Goal: Task Accomplishment & Management: Manage account settings

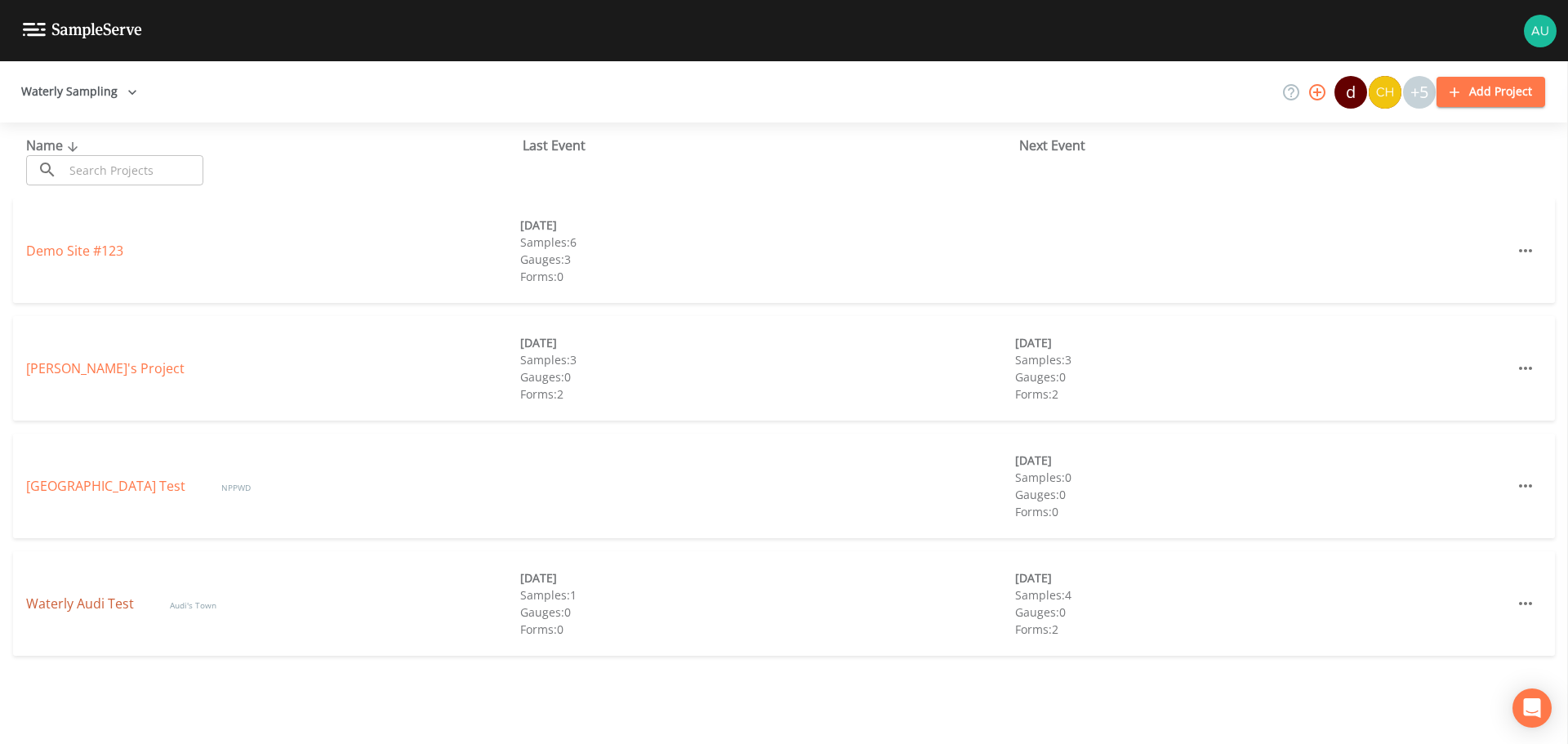
click at [88, 596] on link "Waterly Audi Test" at bounding box center [82, 603] width 111 height 18
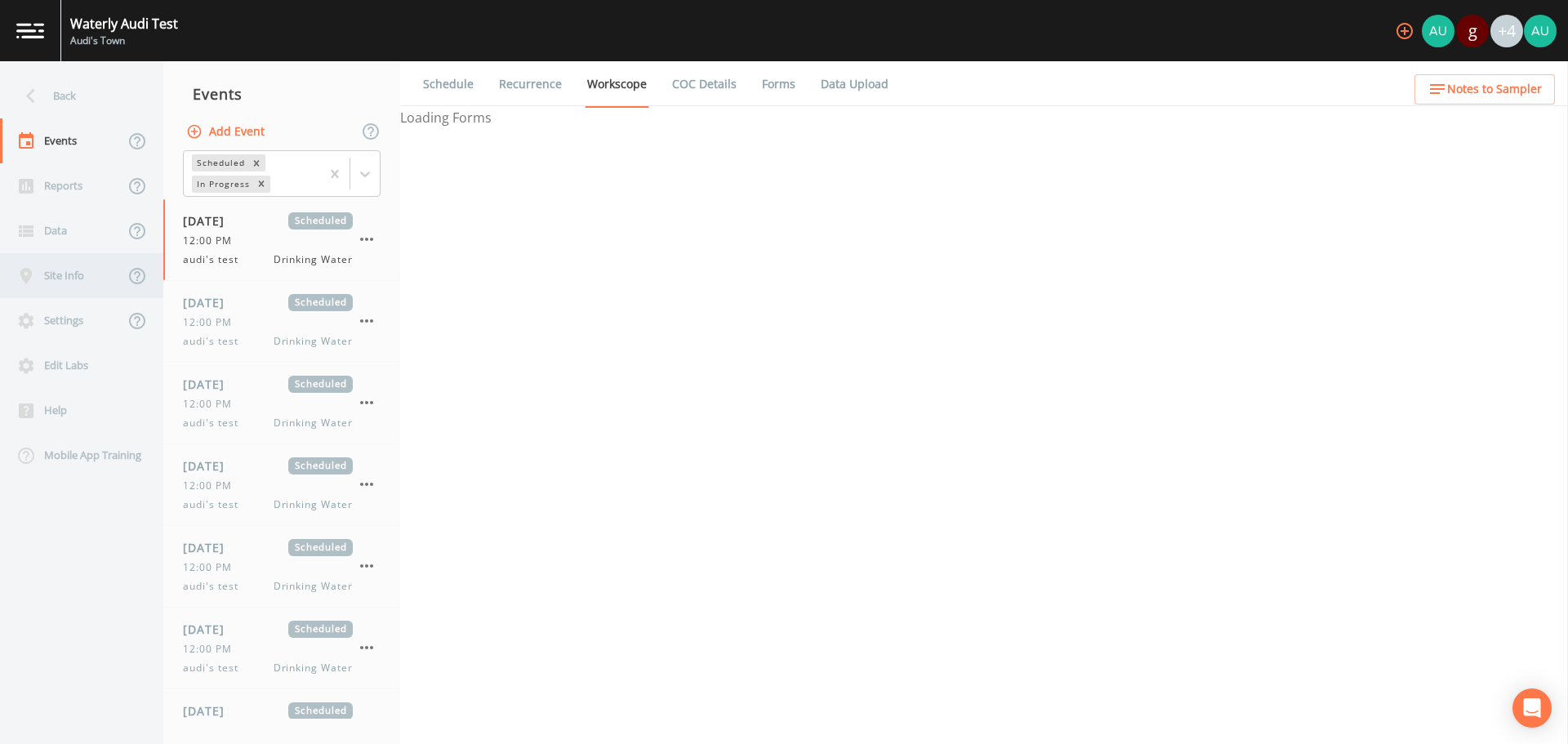
select select "f698df6d-f261-434a-94c6-20551a70a602"
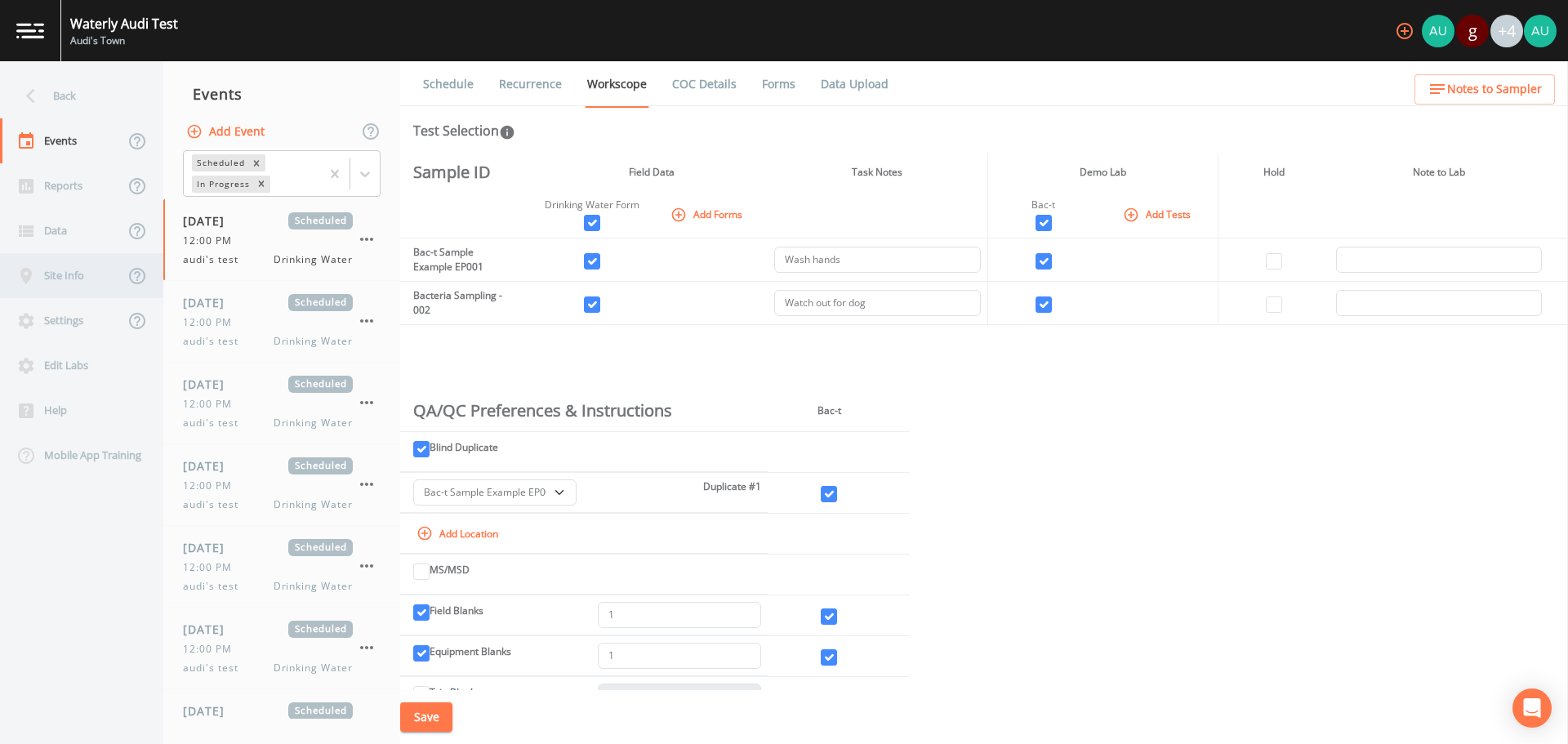
click at [70, 282] on div "Site Info" at bounding box center [62, 275] width 124 height 45
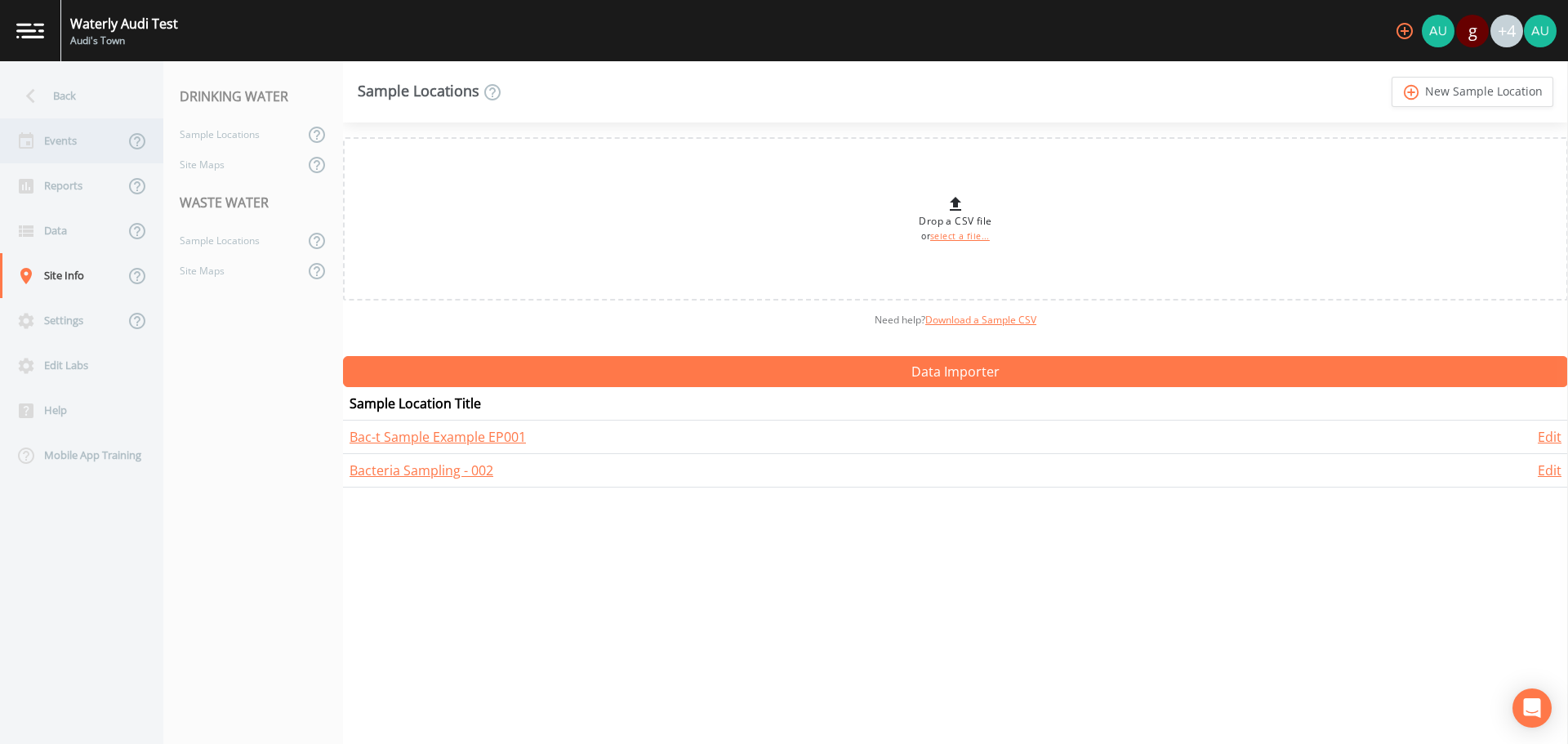
click at [72, 152] on div "Events" at bounding box center [62, 141] width 124 height 45
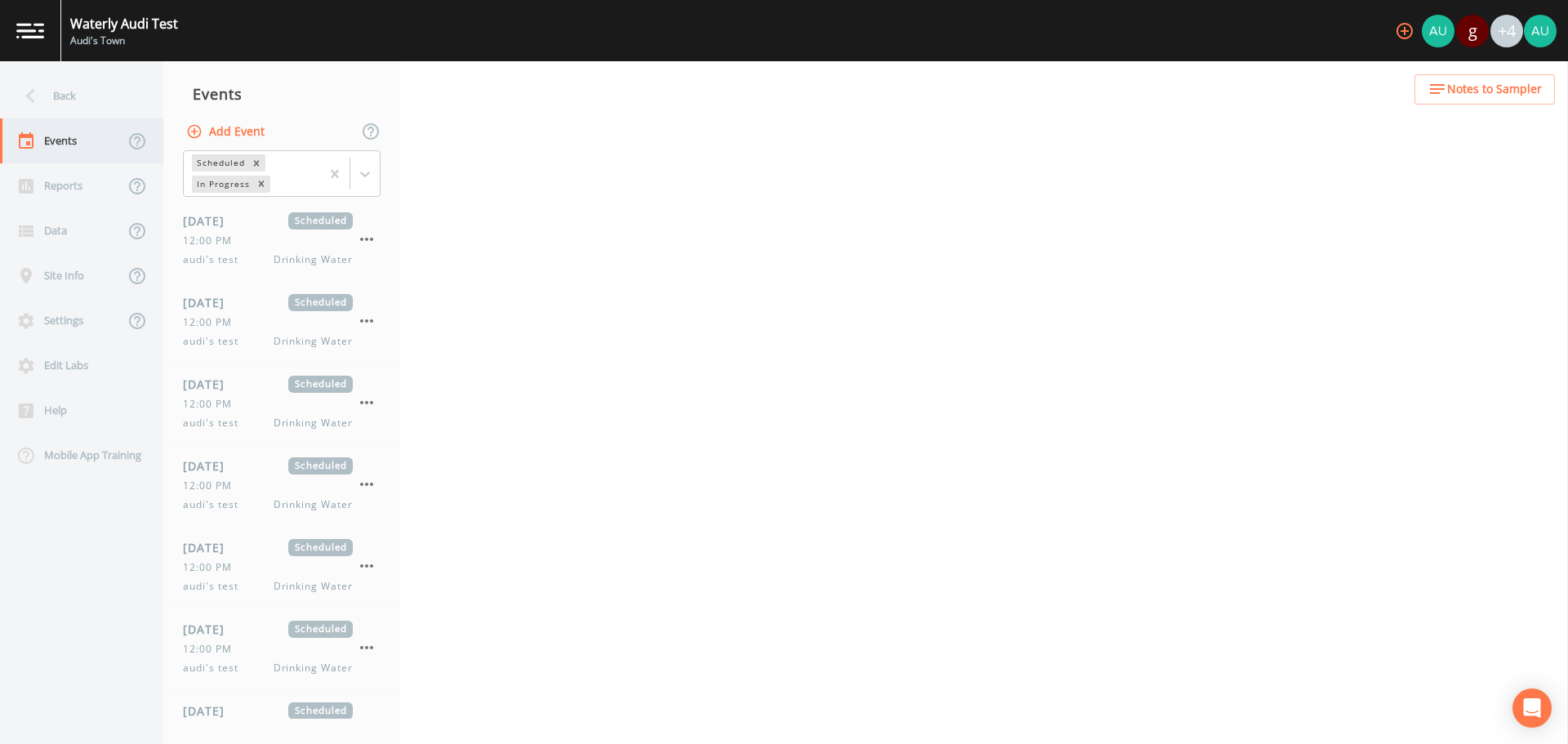
select select "f698df6d-f261-434a-94c6-20551a70a602"
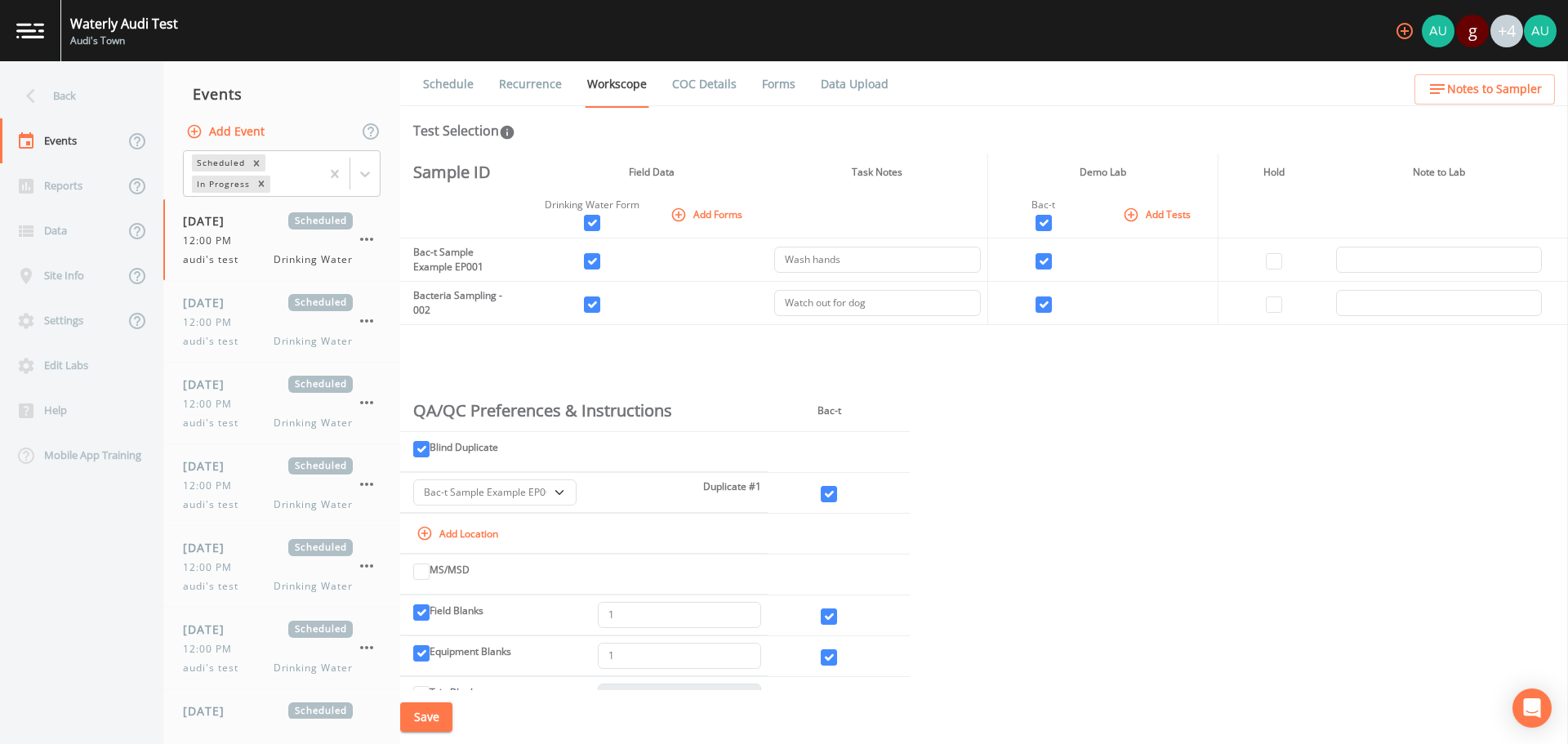
click at [465, 89] on link "Schedule" at bounding box center [448, 84] width 56 height 46
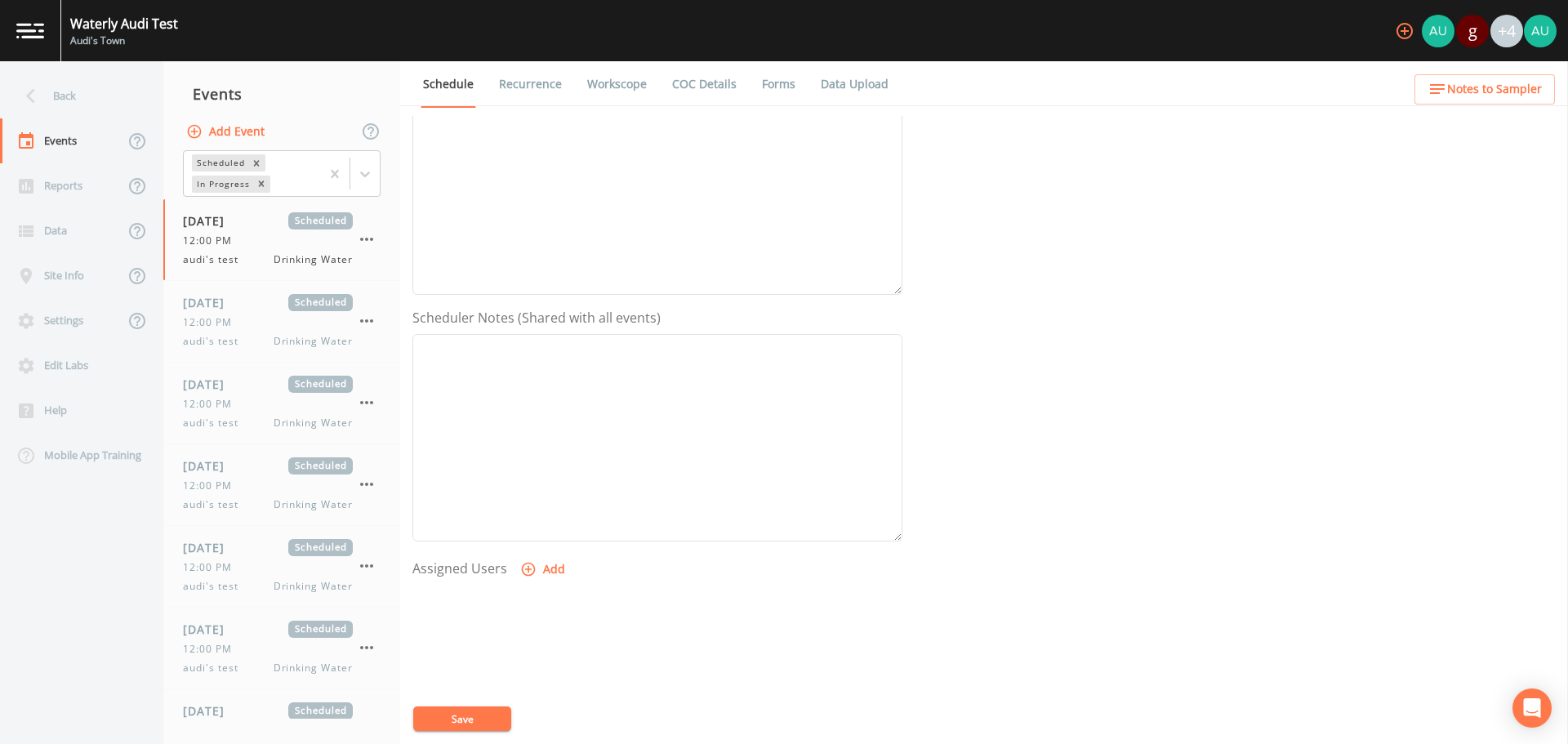
scroll to position [327, 0]
click at [553, 508] on button "Add" at bounding box center [544, 508] width 55 height 30
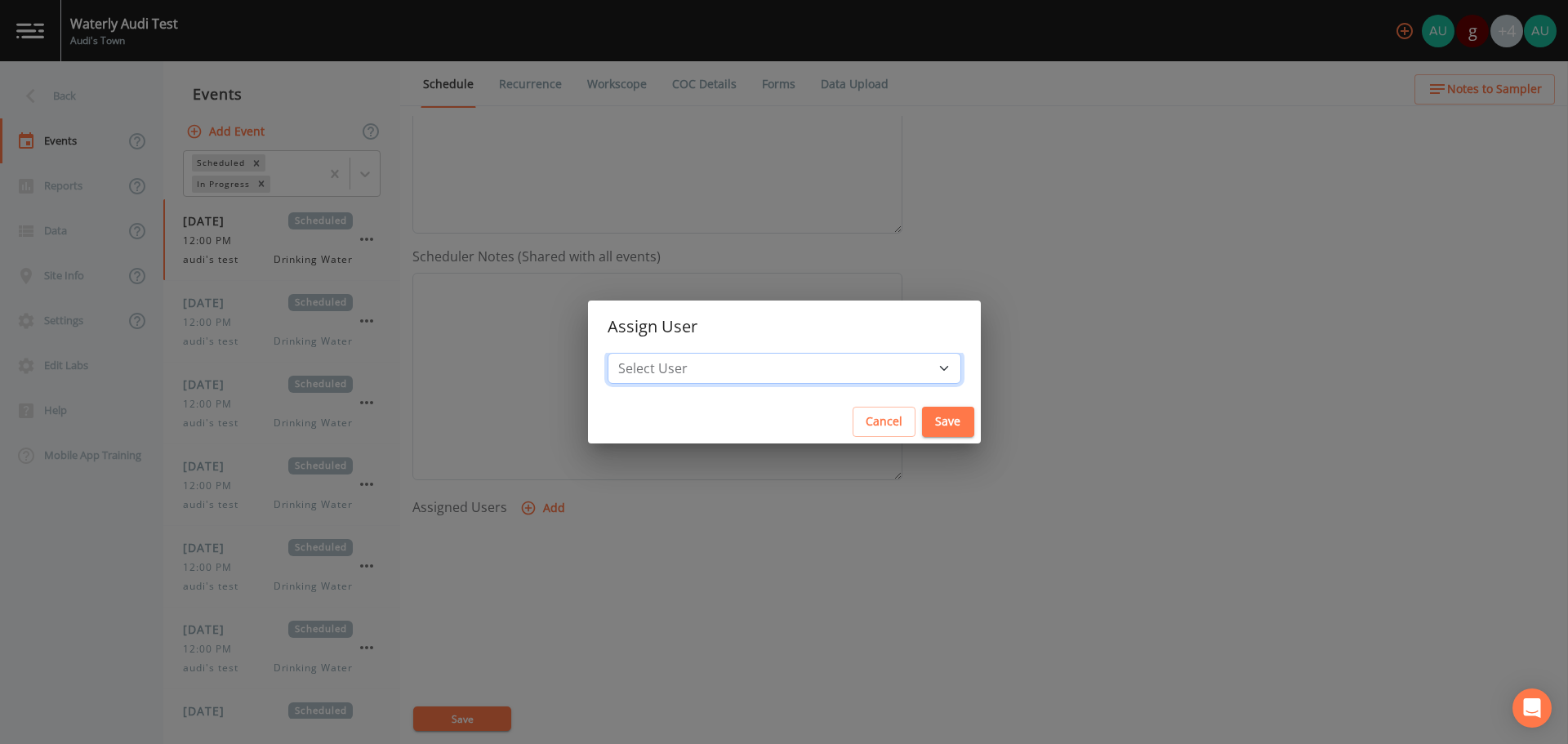
click at [783, 377] on select "Select User Audi Findley [EMAIL_ADDRESS][DOMAIN_NAME] [EMAIL_ADDRESS][DOMAIN_NA…" at bounding box center [784, 368] width 353 height 31
select select "aa811943-d93a-45ee-9039-39c60607d865"
click at [701, 352] on select "Select User Audi Findley [EMAIL_ADDRESS][DOMAIN_NAME] [EMAIL_ADDRESS][DOMAIN_NA…" at bounding box center [784, 368] width 353 height 31
click at [922, 424] on button "Save" at bounding box center [948, 421] width 52 height 30
select select
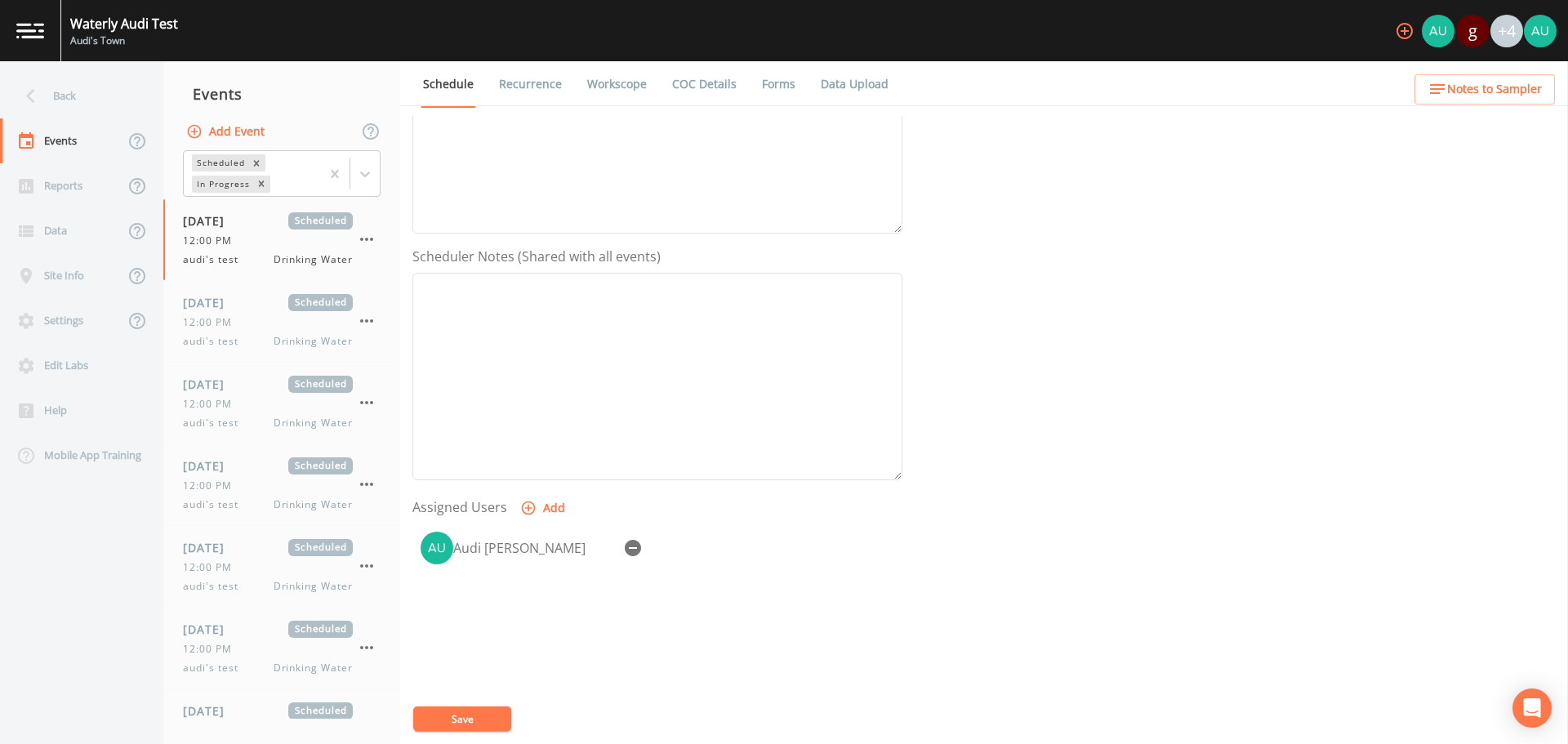
click at [533, 83] on link "Recurrence" at bounding box center [531, 84] width 68 height 46
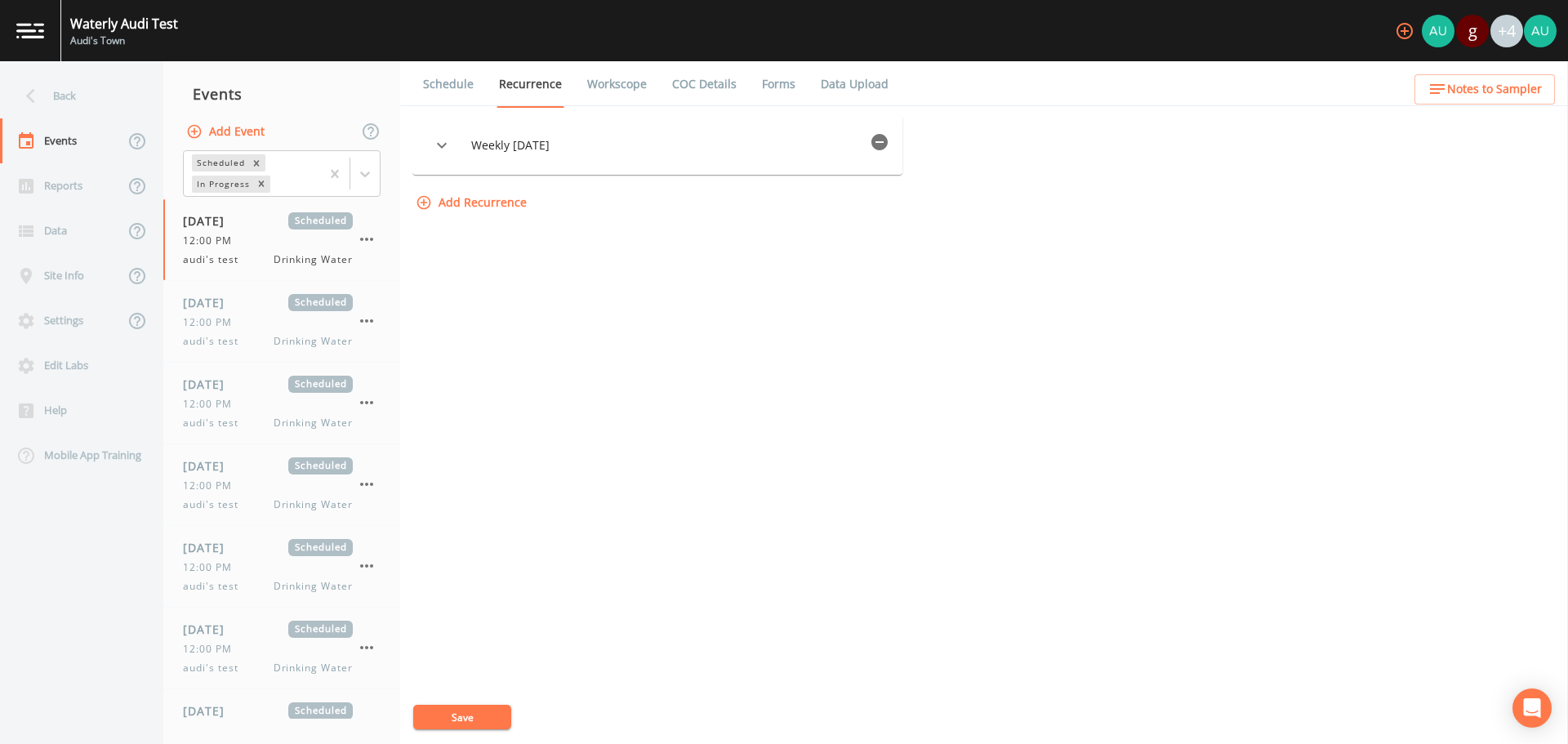
click at [607, 79] on link "Workscope" at bounding box center [616, 84] width 65 height 46
select select "f698df6d-f261-434a-94c6-20551a70a602"
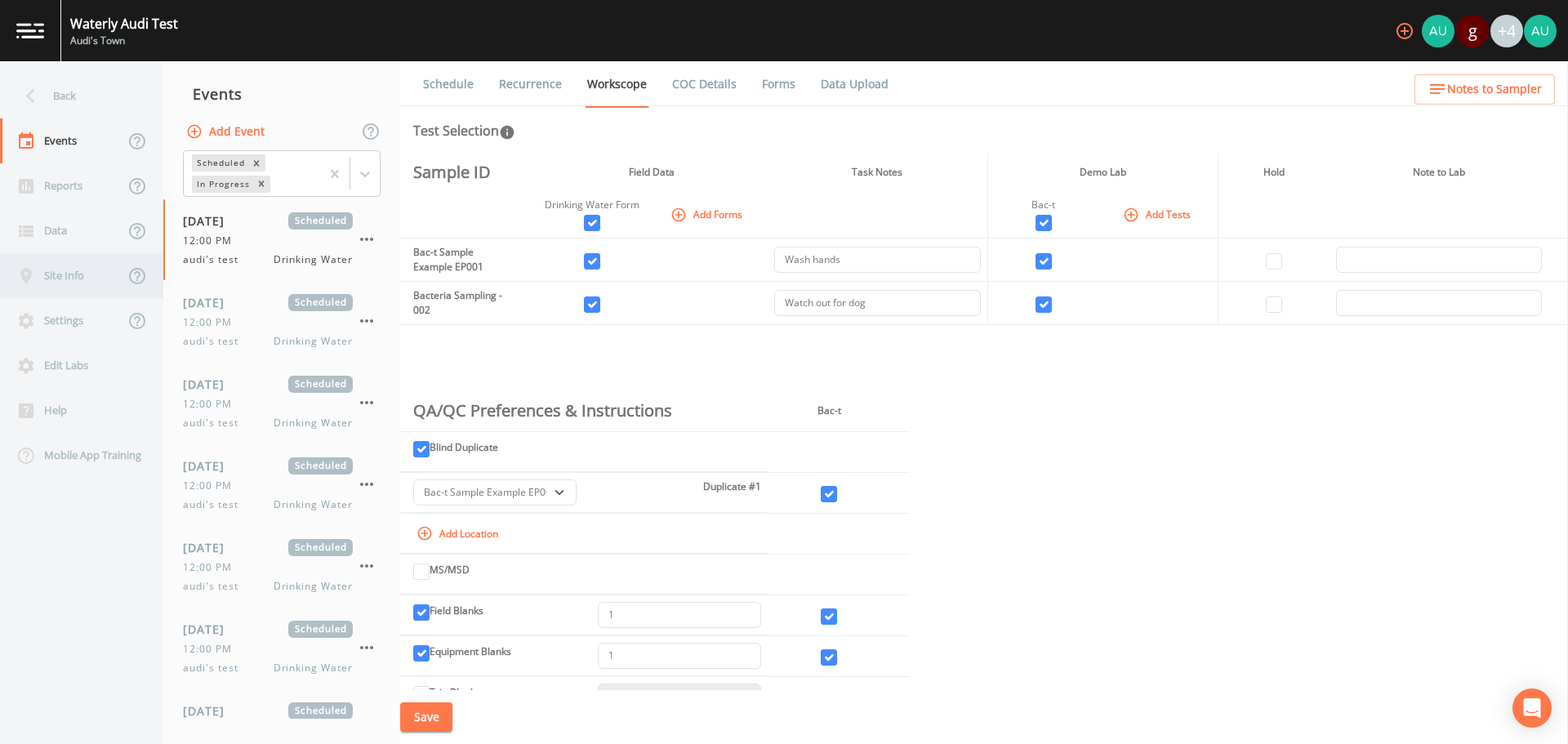
click at [66, 275] on div "Site Info" at bounding box center [62, 275] width 124 height 45
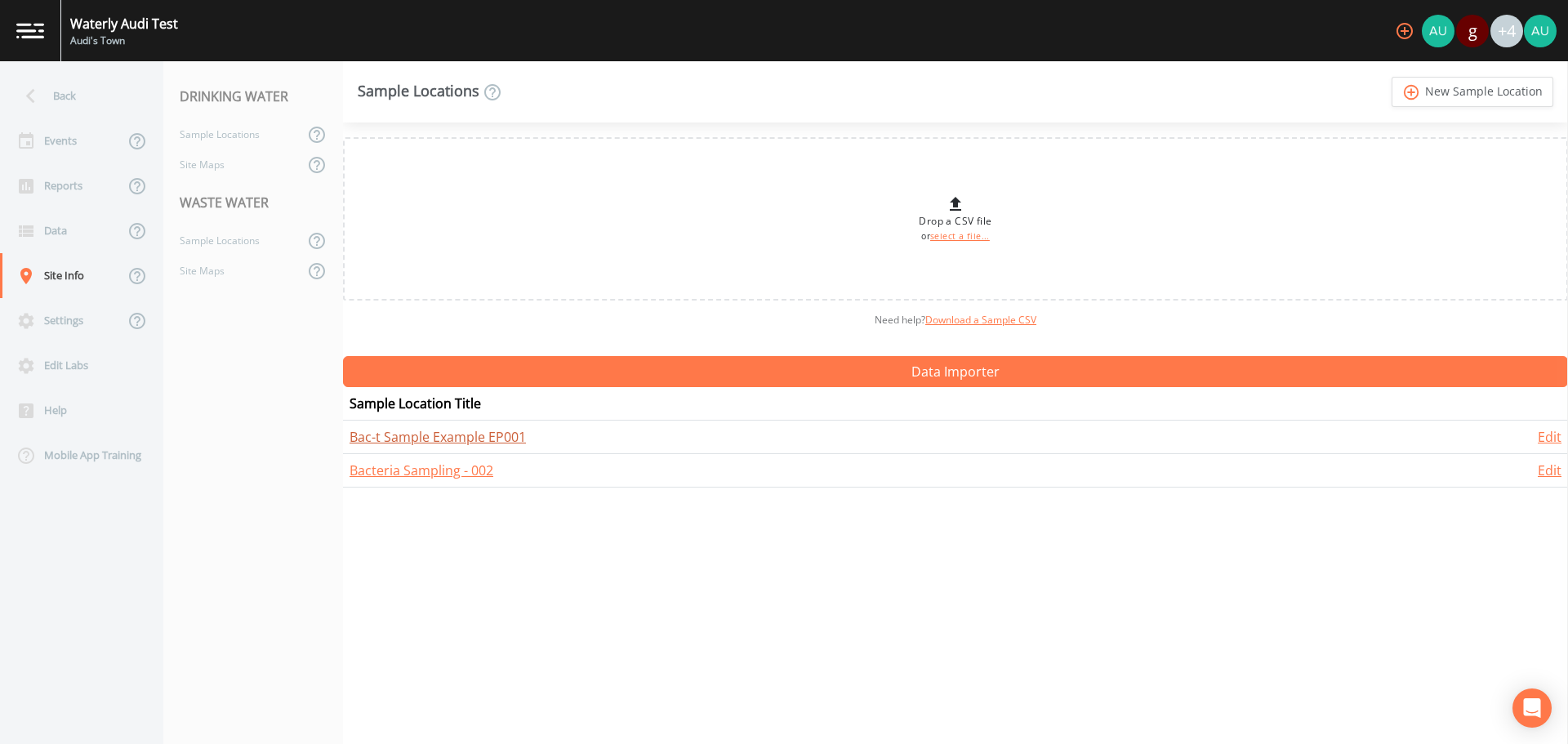
click at [424, 435] on link "Bac-t Sample Example EP001" at bounding box center [437, 437] width 176 height 18
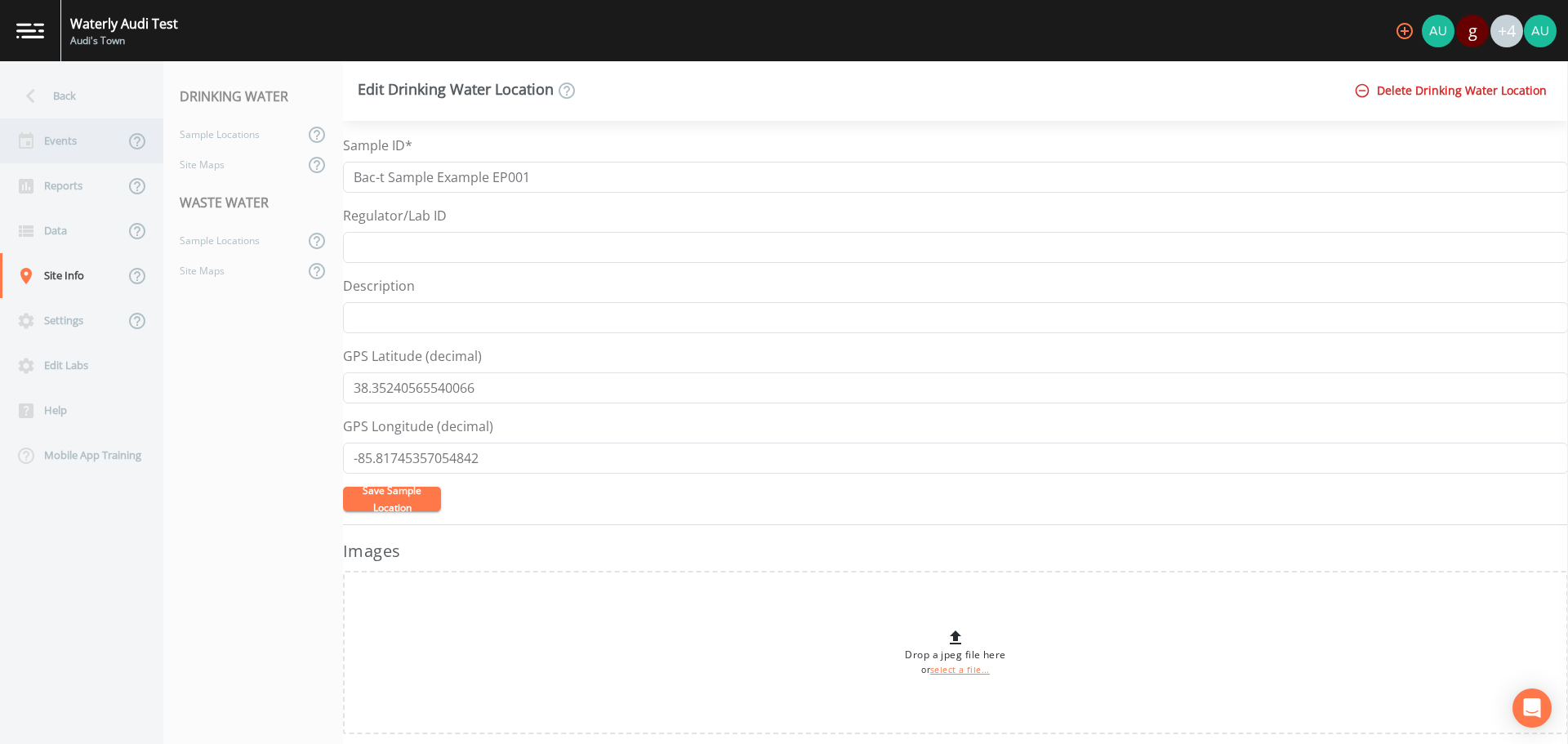
click at [57, 139] on div "Events" at bounding box center [62, 141] width 124 height 45
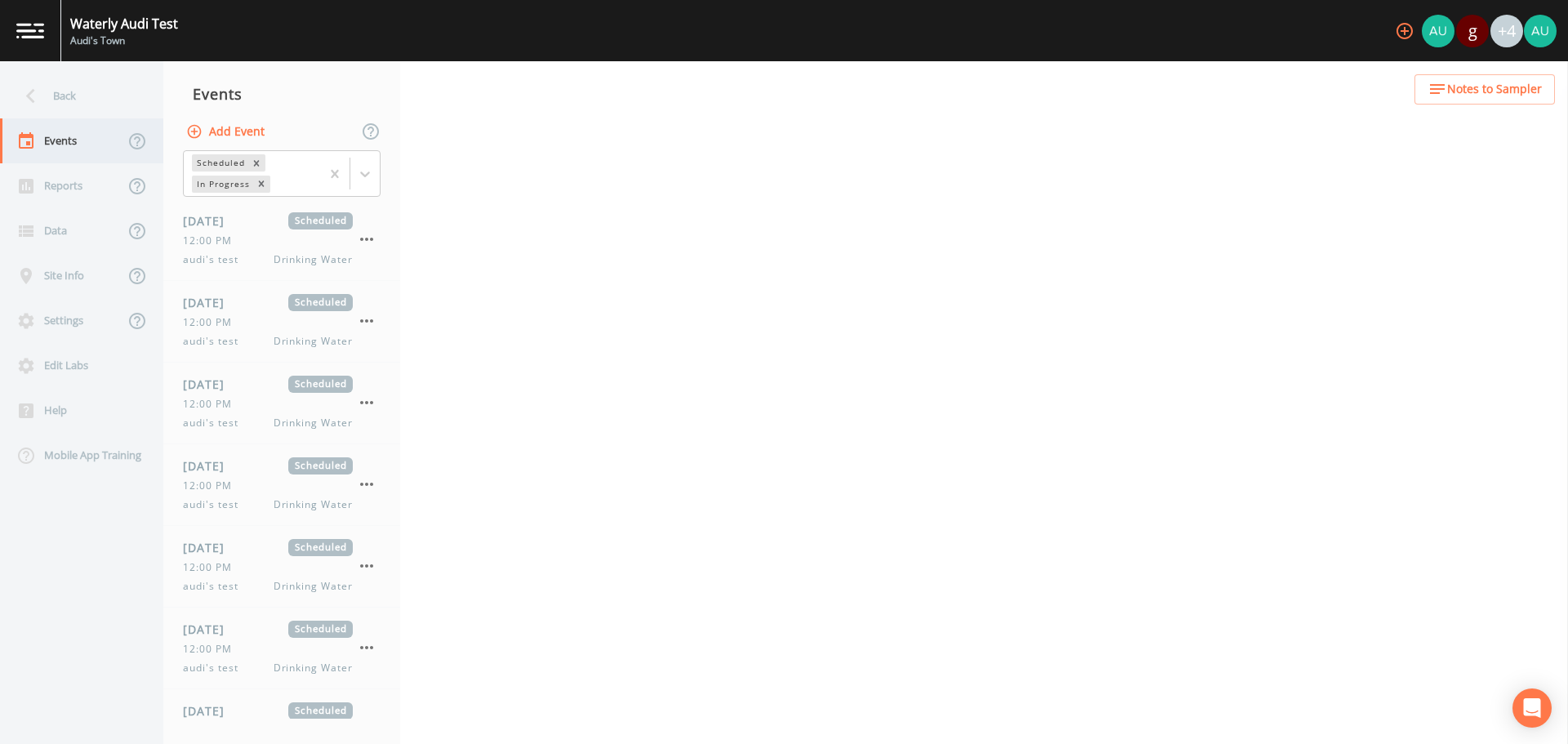
select select "f698df6d-f261-434a-94c6-20551a70a602"
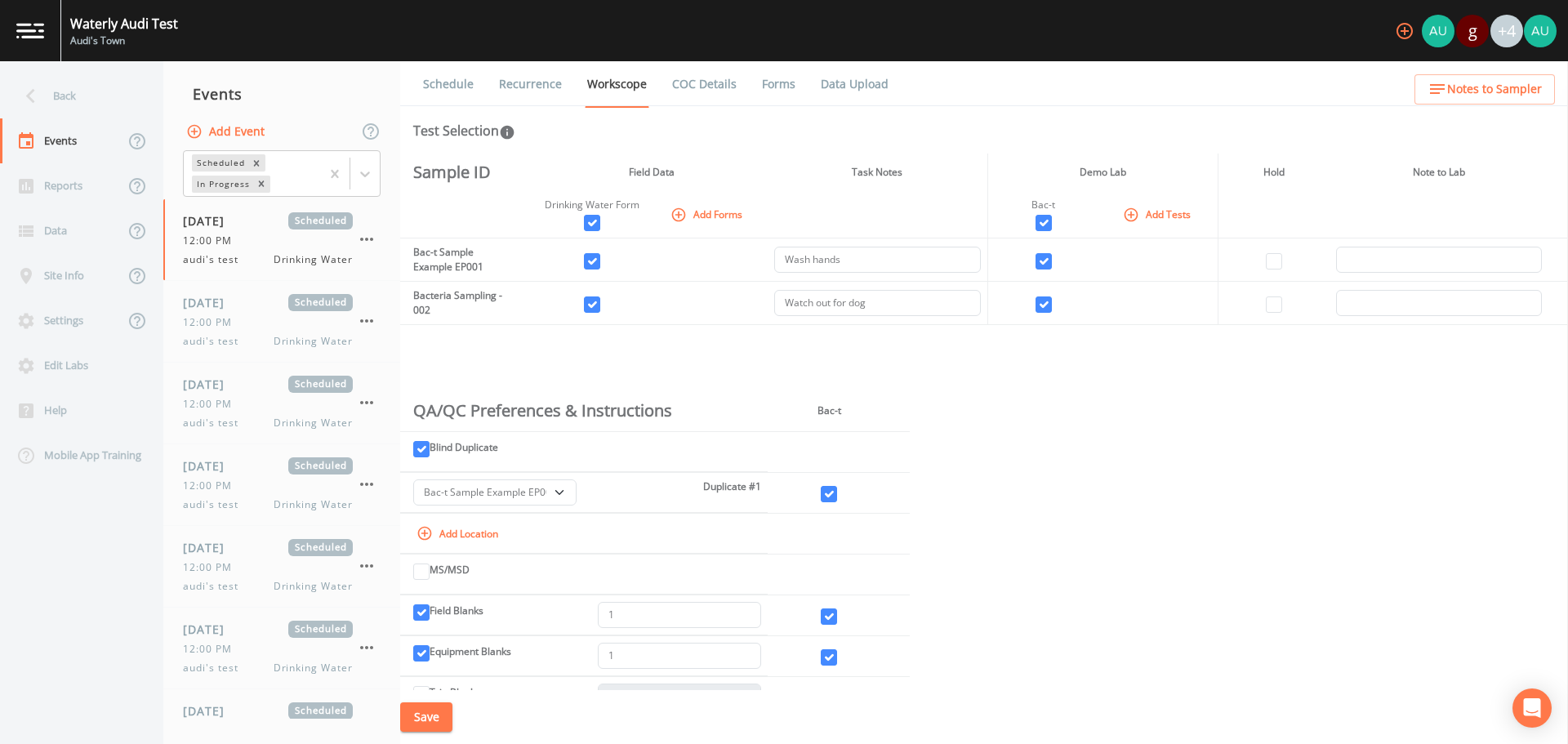
click at [210, 131] on button "Add Event" at bounding box center [226, 131] width 89 height 30
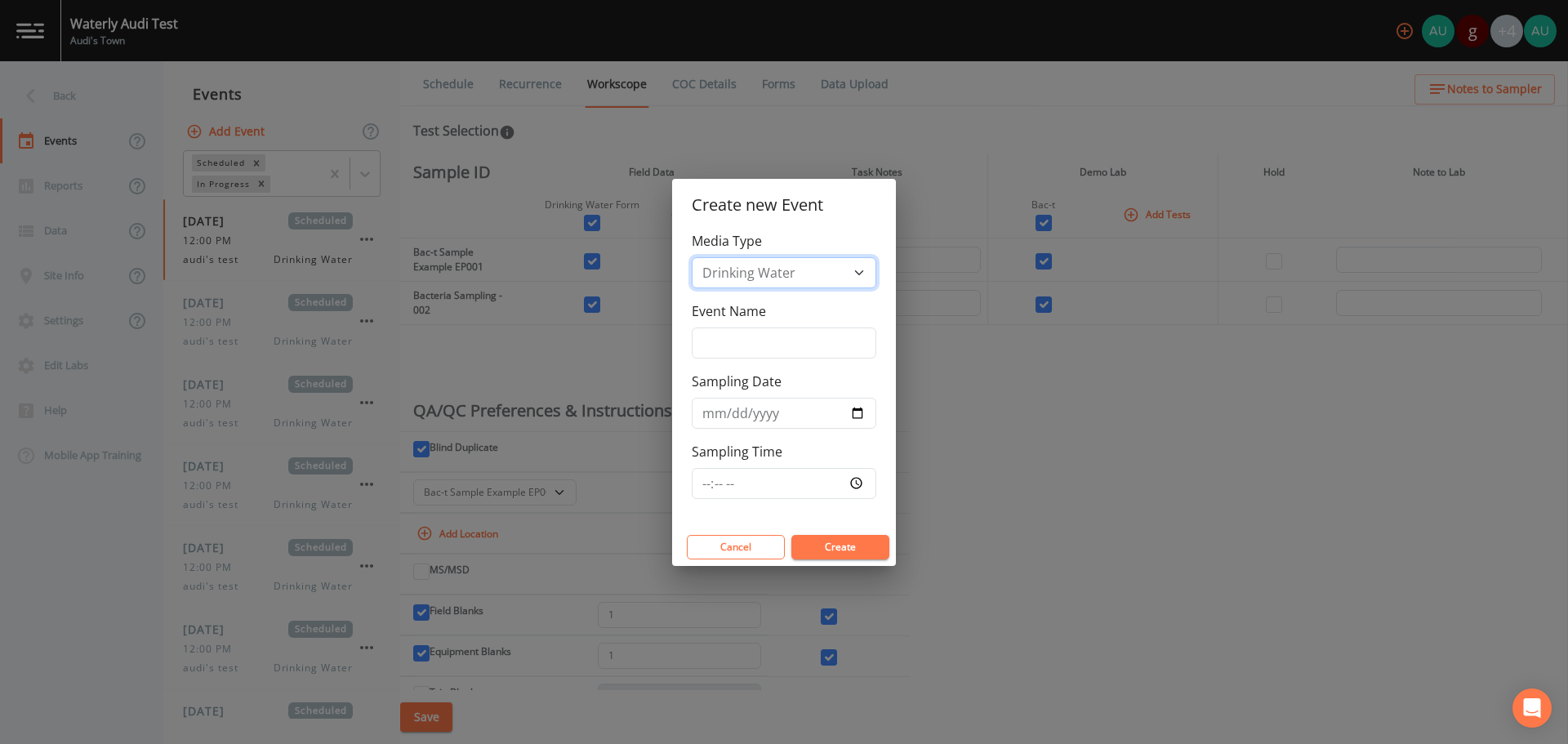
click at [860, 268] on select "Drinking Water Waste Water" at bounding box center [784, 273] width 184 height 31
click at [785, 340] on input "Event Name" at bounding box center [784, 343] width 184 height 31
type input "E"
type input "FK001"
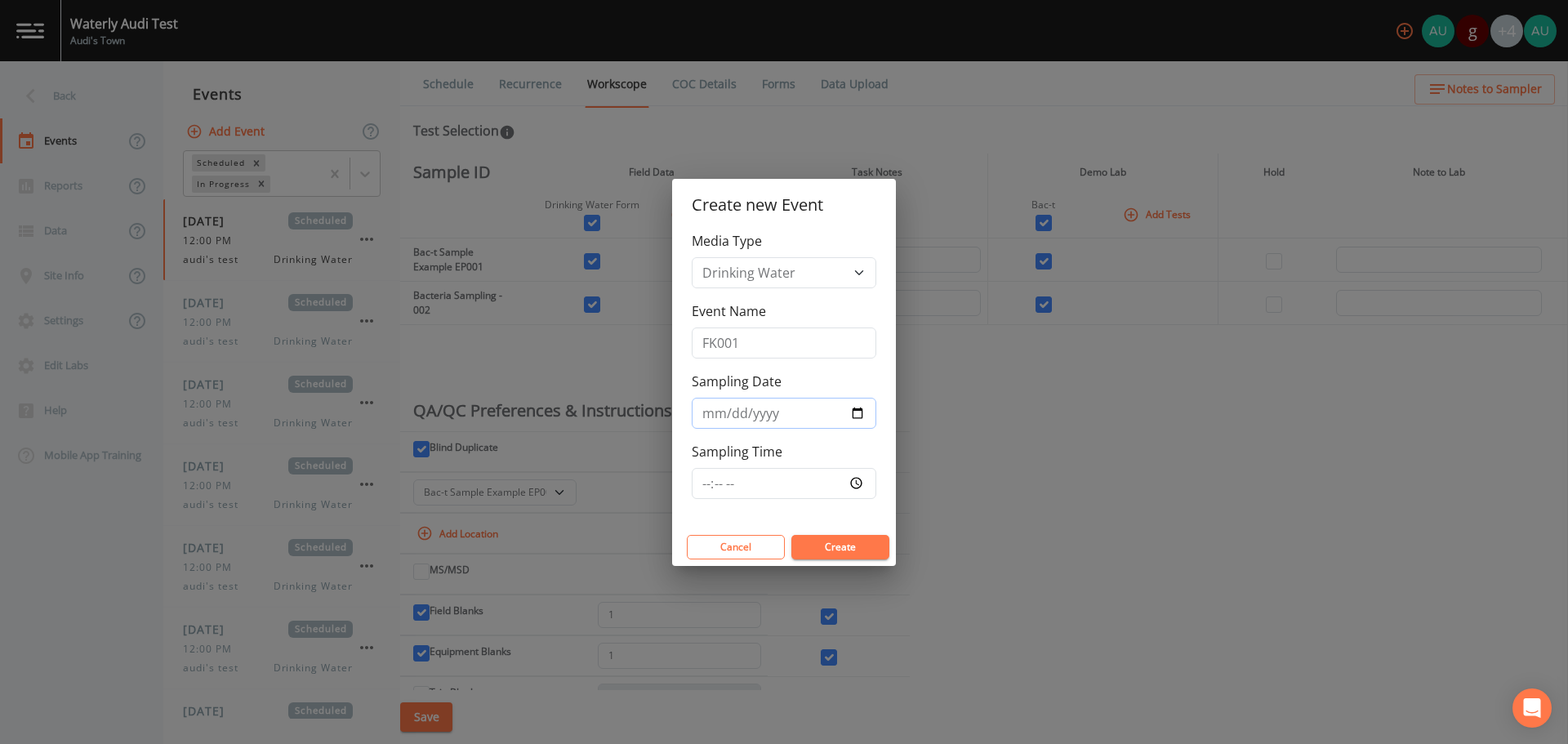
click at [862, 417] on input "Sampling Date" at bounding box center [784, 413] width 184 height 31
type input "[DATE]"
click at [813, 545] on button "Create" at bounding box center [840, 547] width 98 height 25
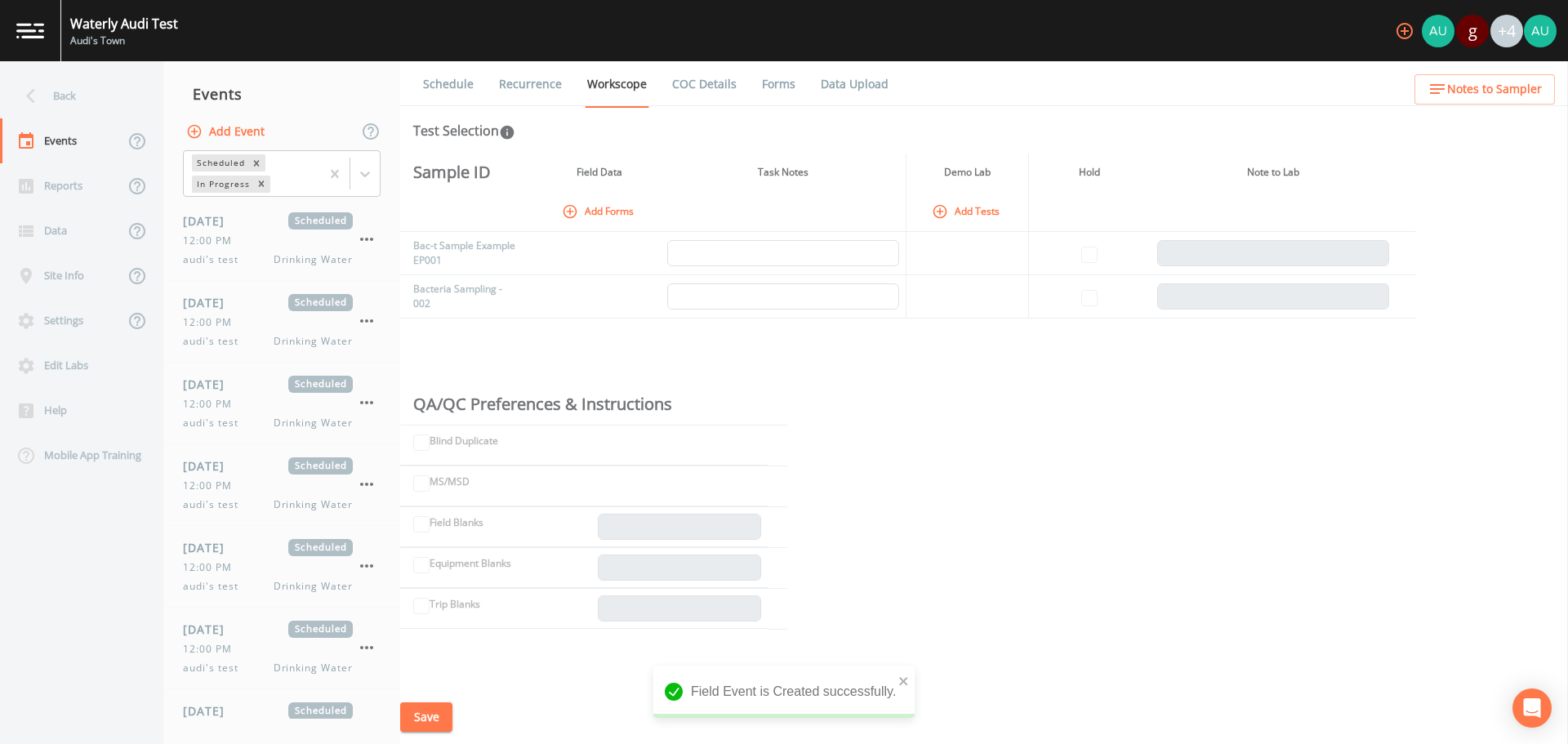
click at [469, 252] on td "Bac-t Sample Example EP001" at bounding box center [461, 253] width 122 height 43
click at [468, 248] on td "Bac-t Sample Example EP001" at bounding box center [461, 253] width 122 height 43
click at [605, 215] on button "Add Forms" at bounding box center [599, 211] width 81 height 27
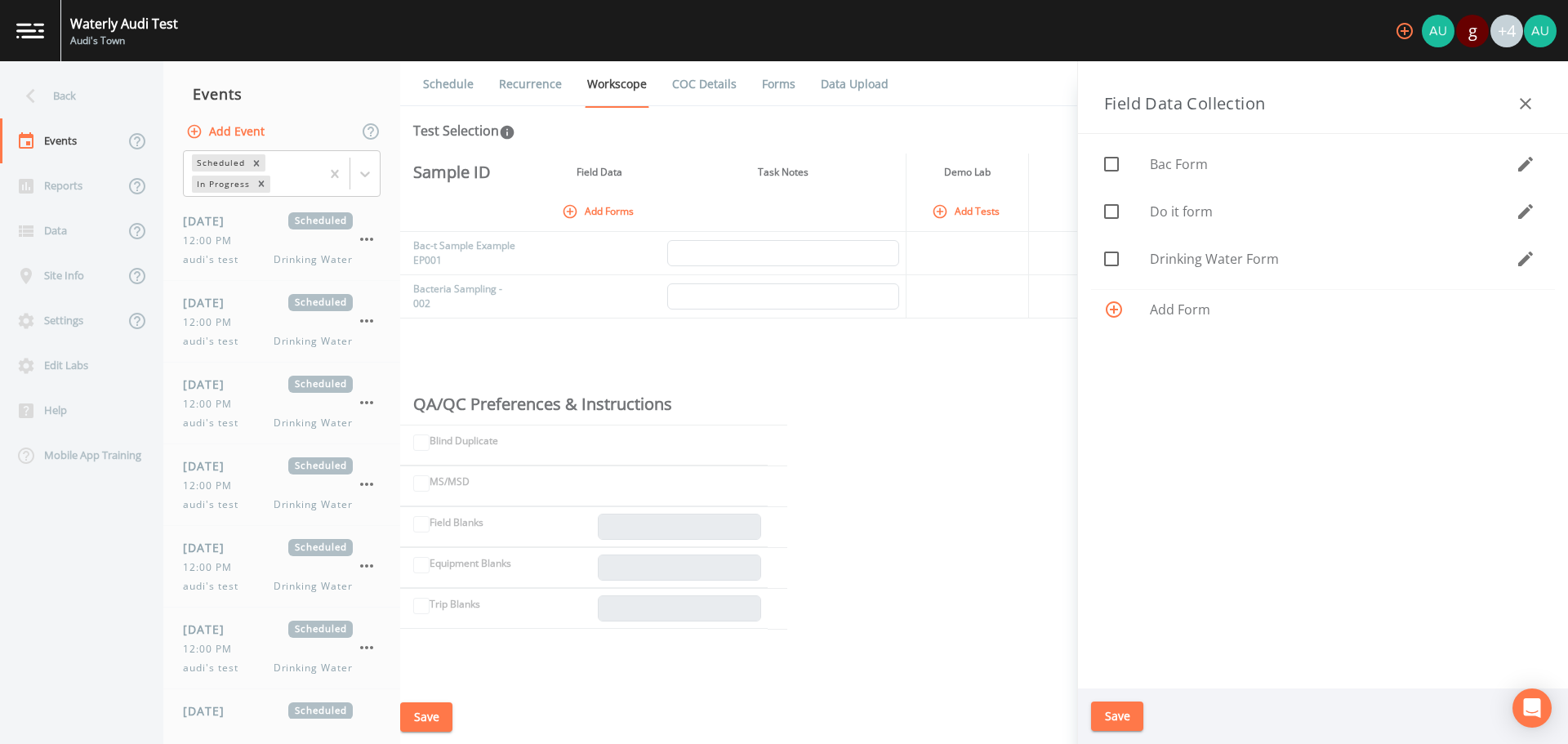
click at [1116, 167] on icon at bounding box center [1110, 163] width 19 height 19
checkbox input "true"
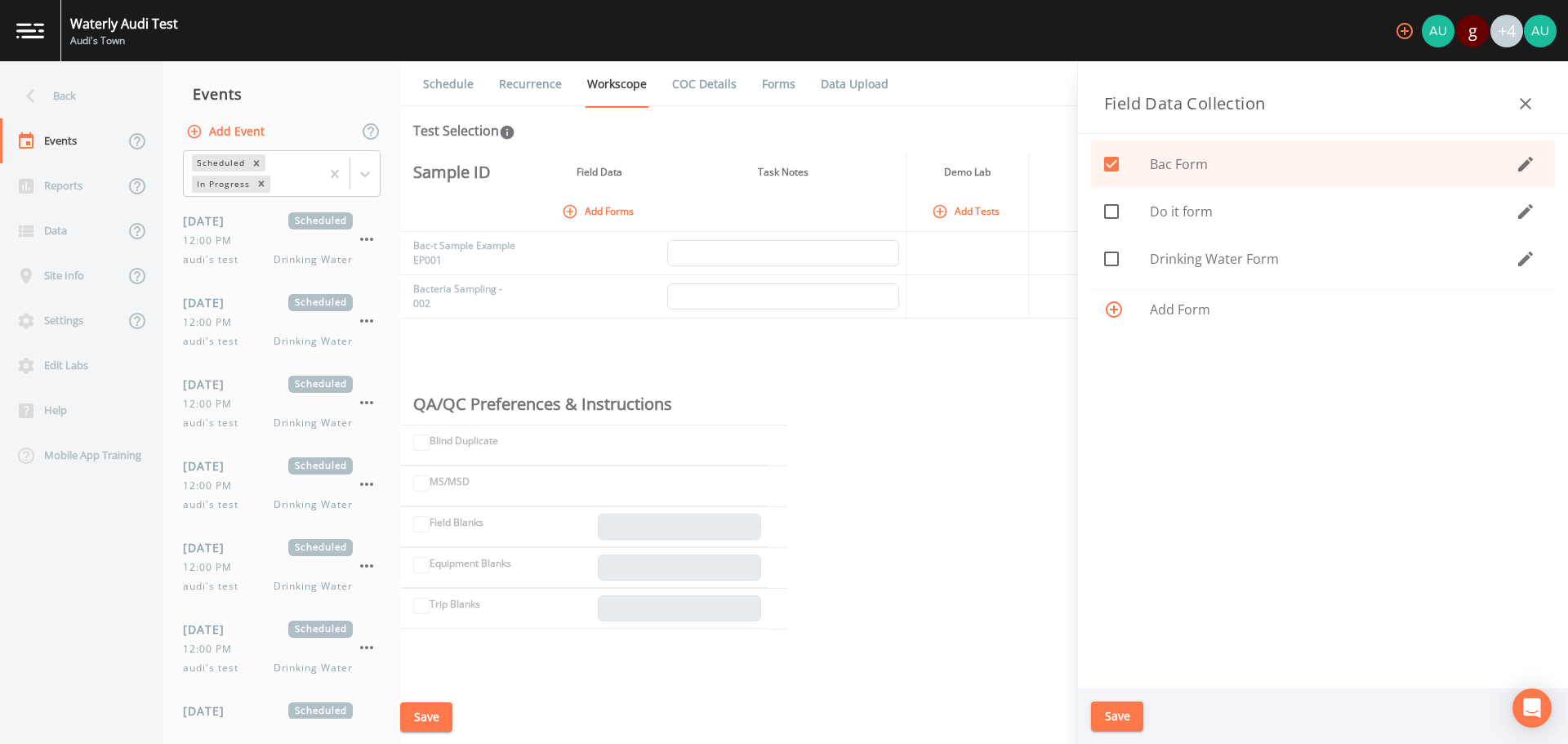
click at [1113, 720] on button "Save" at bounding box center [1117, 716] width 52 height 30
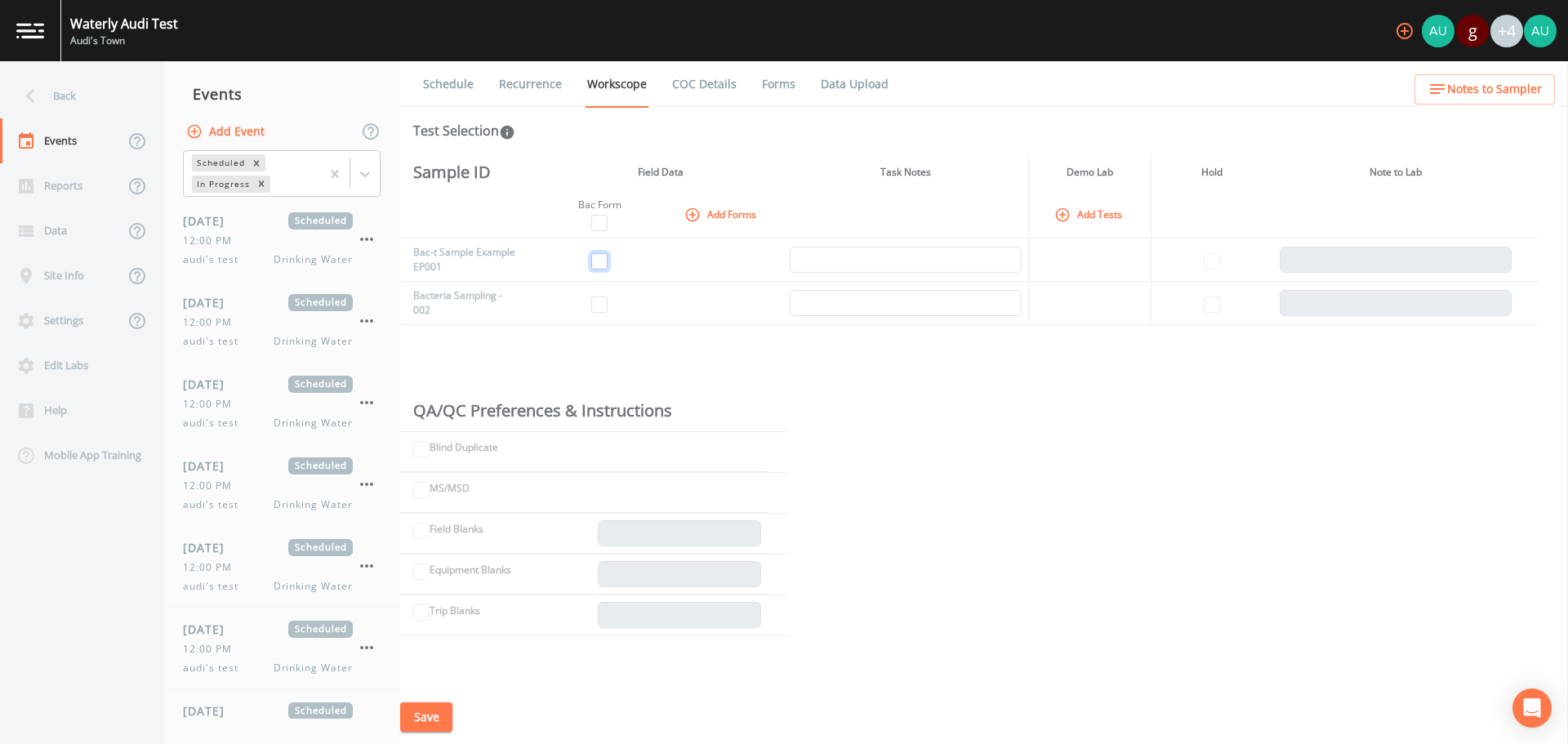
click at [605, 267] on input "checkbox" at bounding box center [599, 261] width 16 height 16
checkbox input "true"
click at [605, 304] on input "checkbox" at bounding box center [599, 305] width 16 height 16
checkbox input "true"
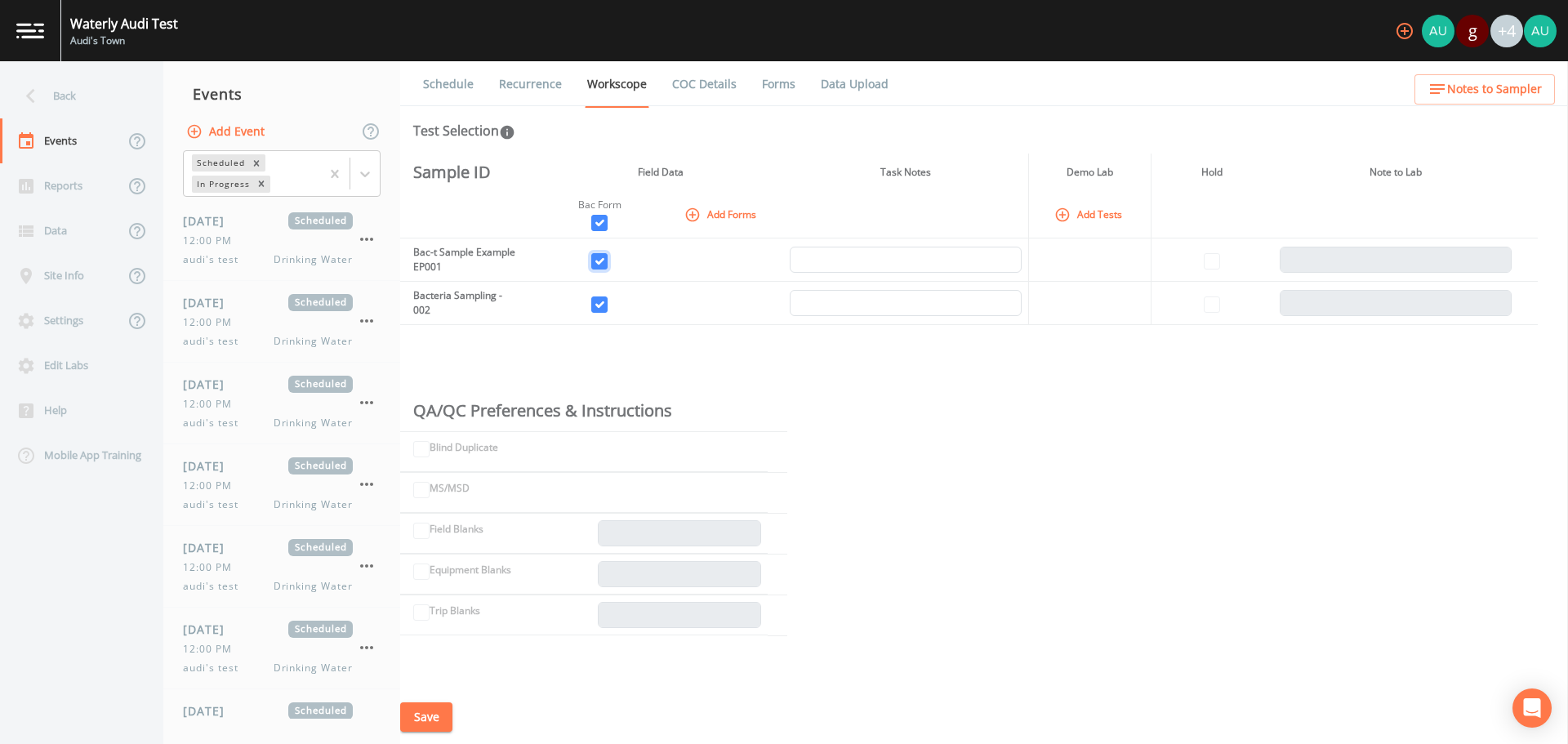
click at [605, 262] on input "checkbox" at bounding box center [599, 261] width 16 height 16
checkbox input "false"
click at [607, 305] on input "checkbox" at bounding box center [599, 305] width 16 height 16
checkbox input "false"
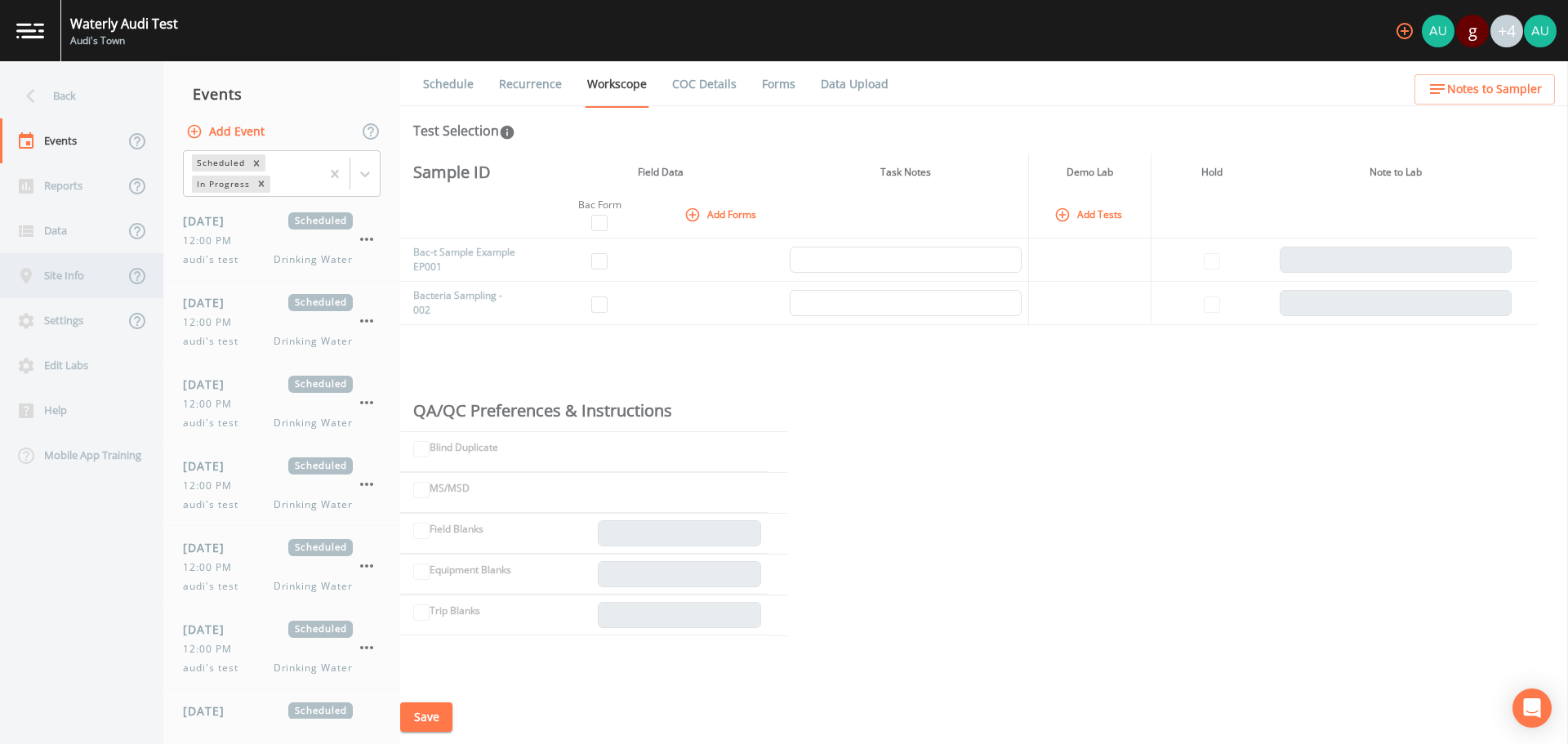
click at [50, 279] on div "Site Info" at bounding box center [62, 275] width 124 height 45
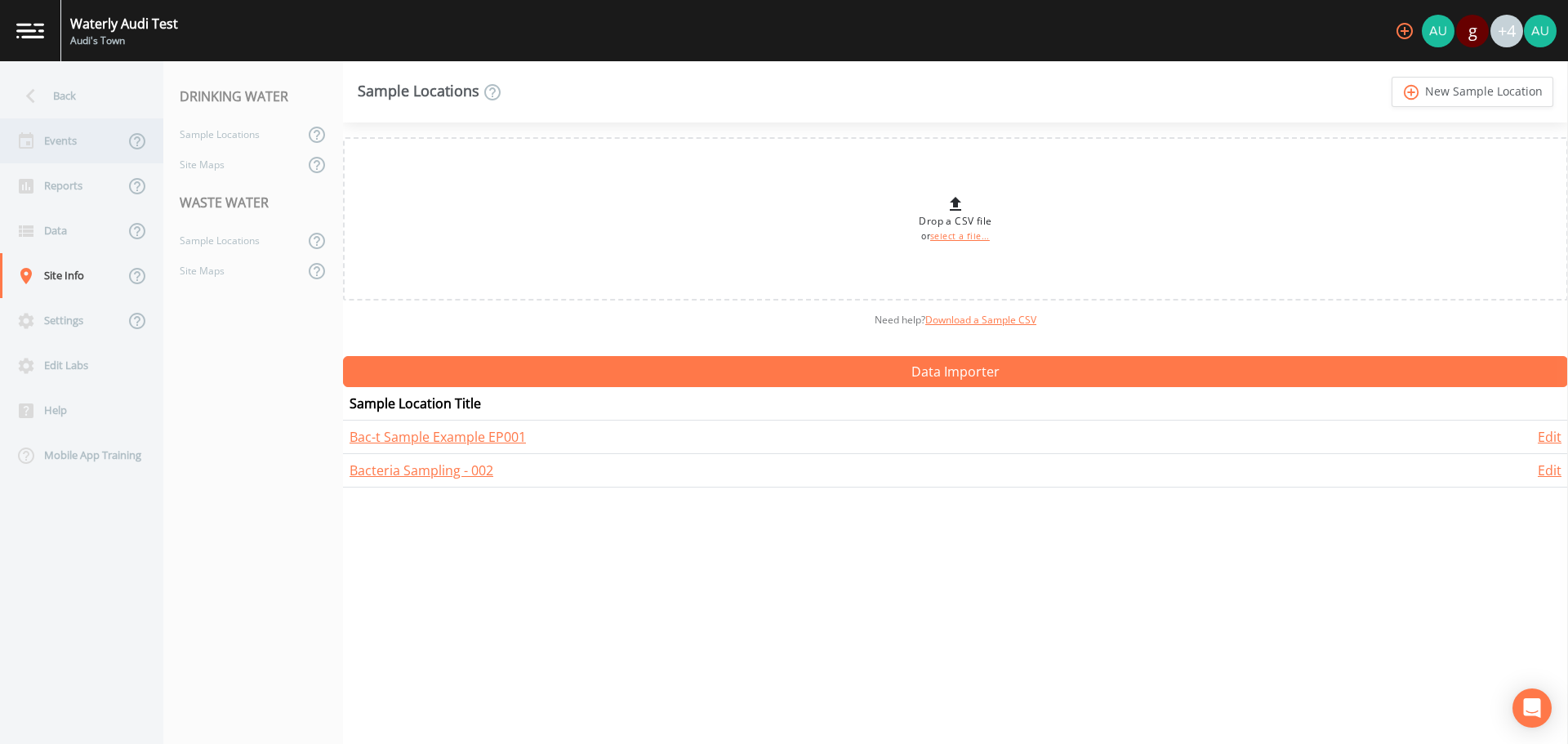
click at [47, 138] on div "Events" at bounding box center [62, 141] width 124 height 45
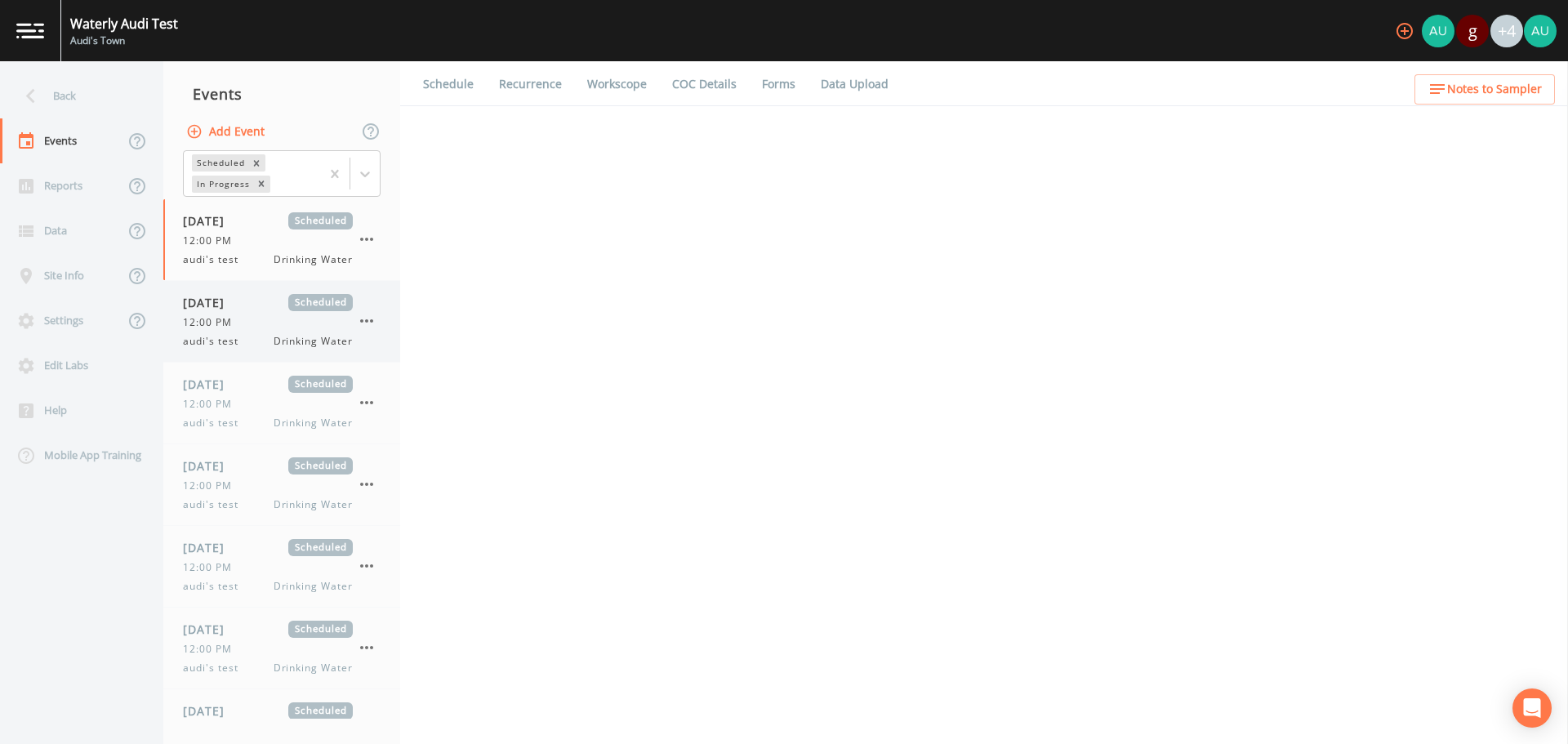
select select "f698df6d-f261-434a-94c6-20551a70a602"
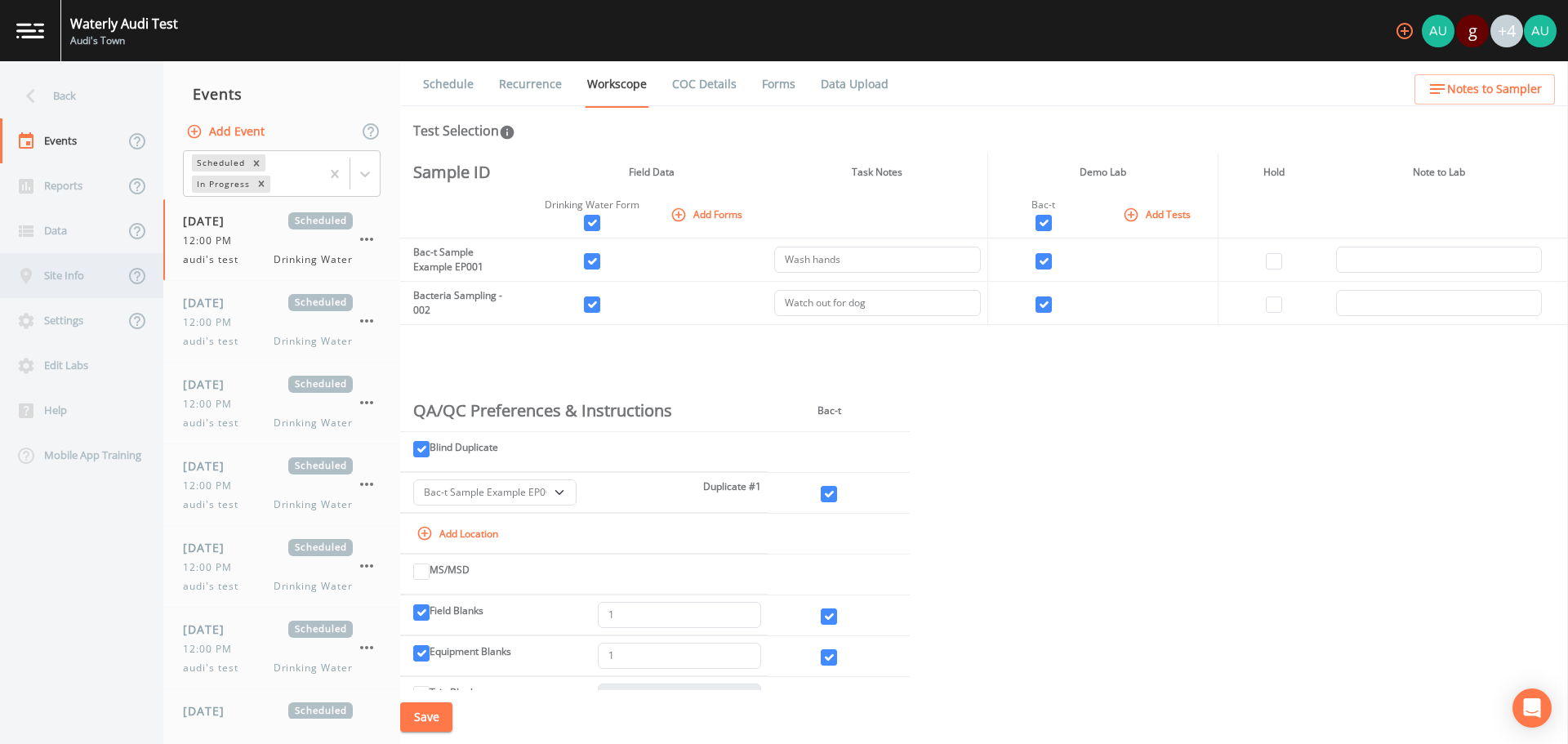
click at [71, 278] on div "Site Info" at bounding box center [62, 275] width 124 height 45
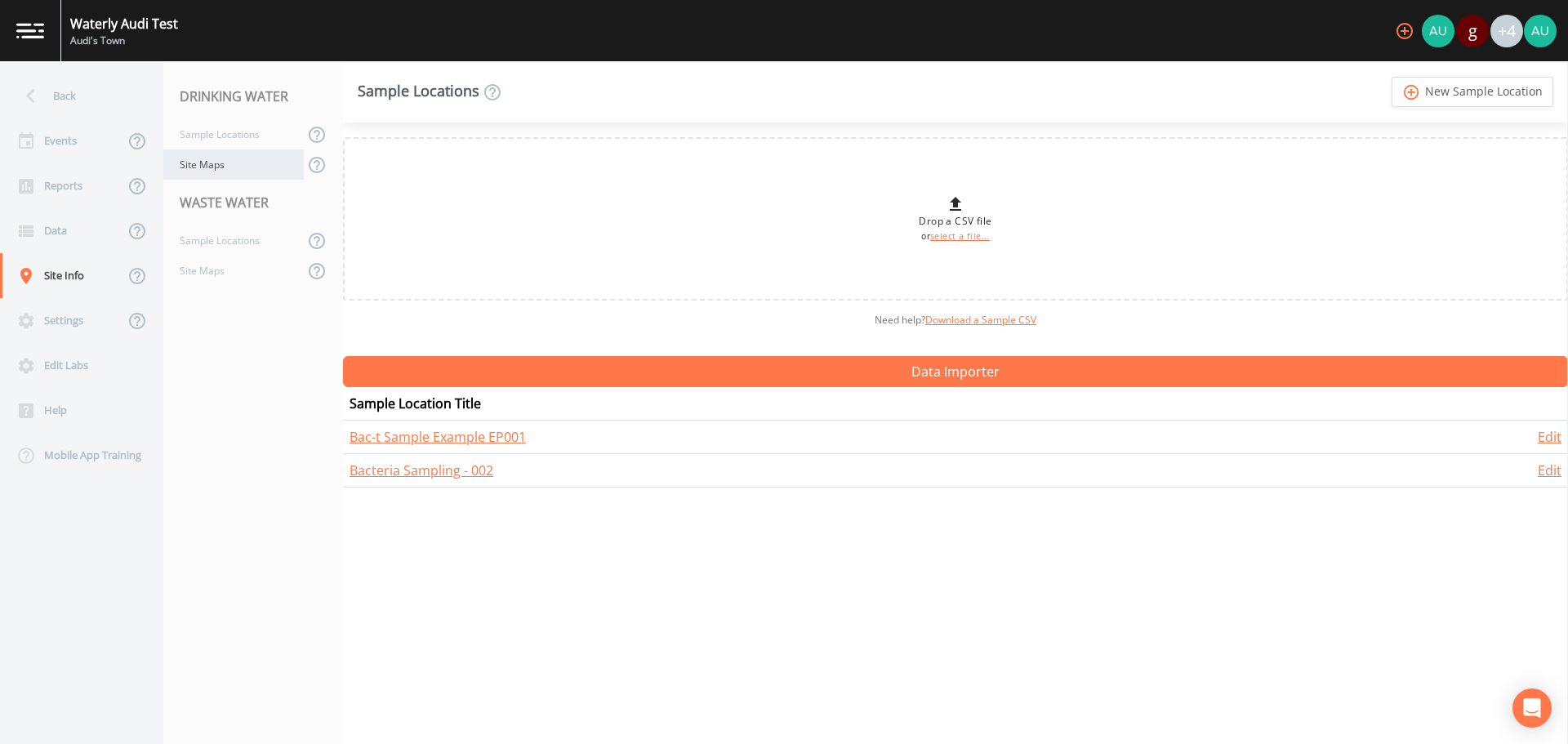
click at [267, 164] on div "Site Maps" at bounding box center [234, 164] width 141 height 30
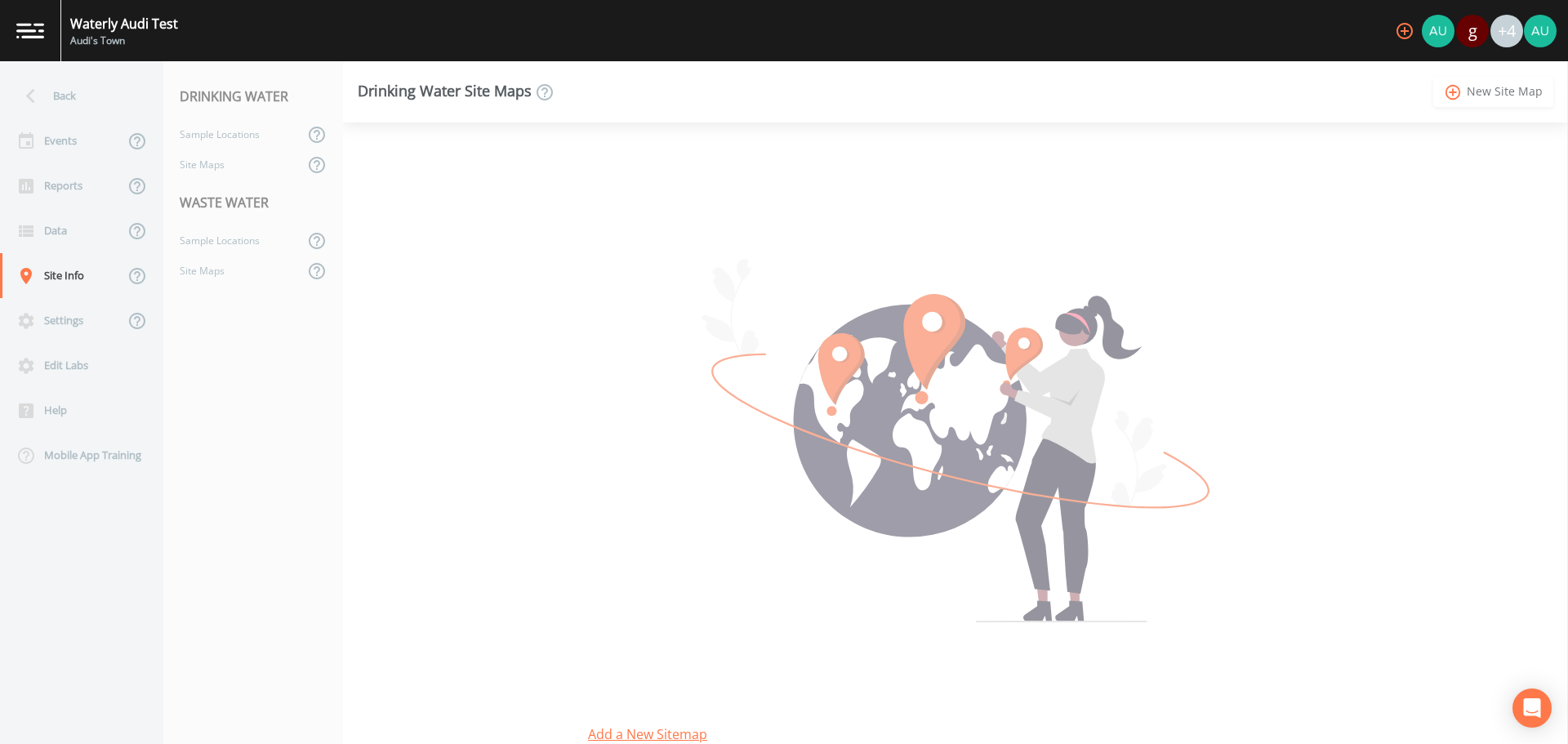
click at [1461, 89] on icon "add_circle_outline" at bounding box center [1453, 92] width 19 height 18
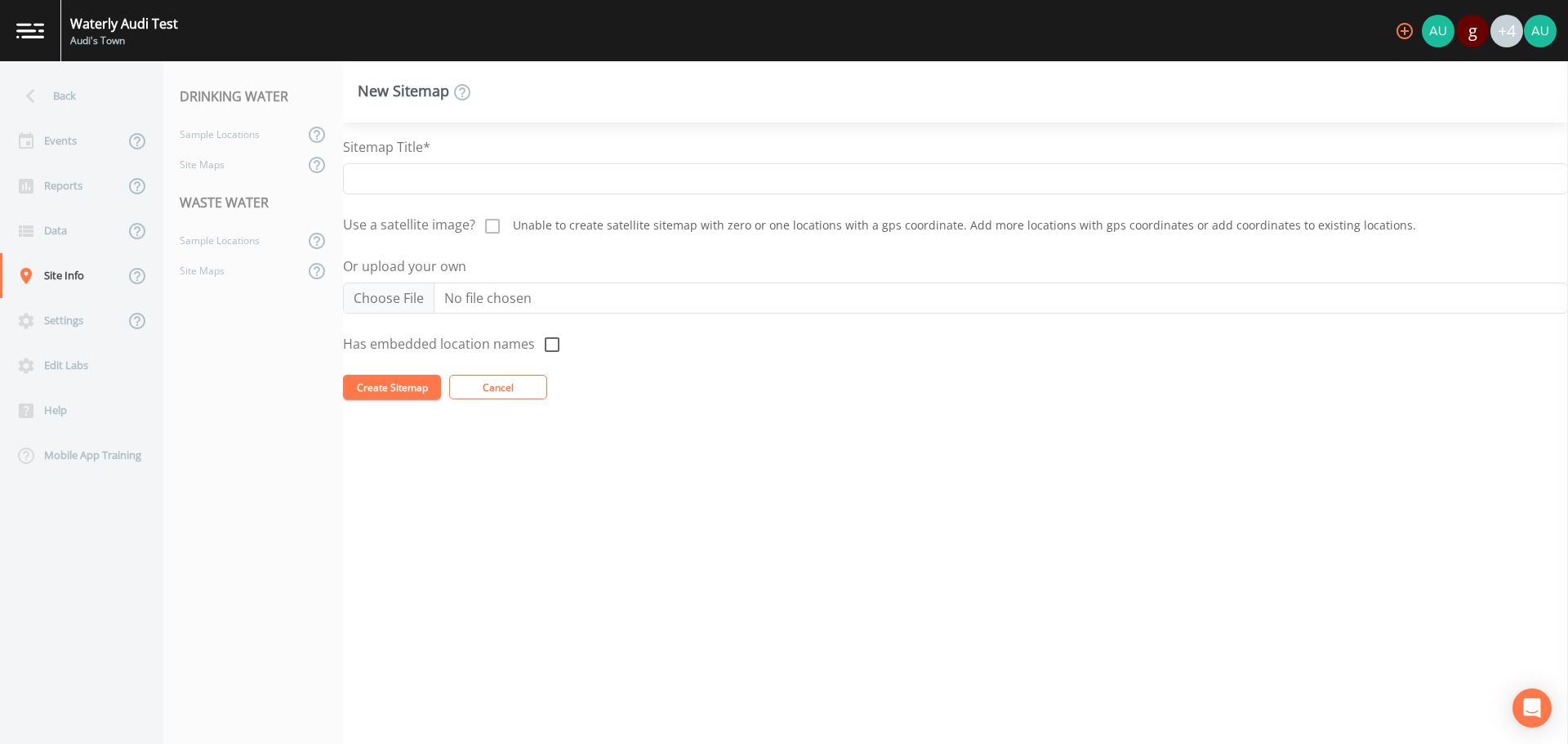
click at [554, 343] on icon at bounding box center [552, 344] width 19 height 19
checkbox input "true"
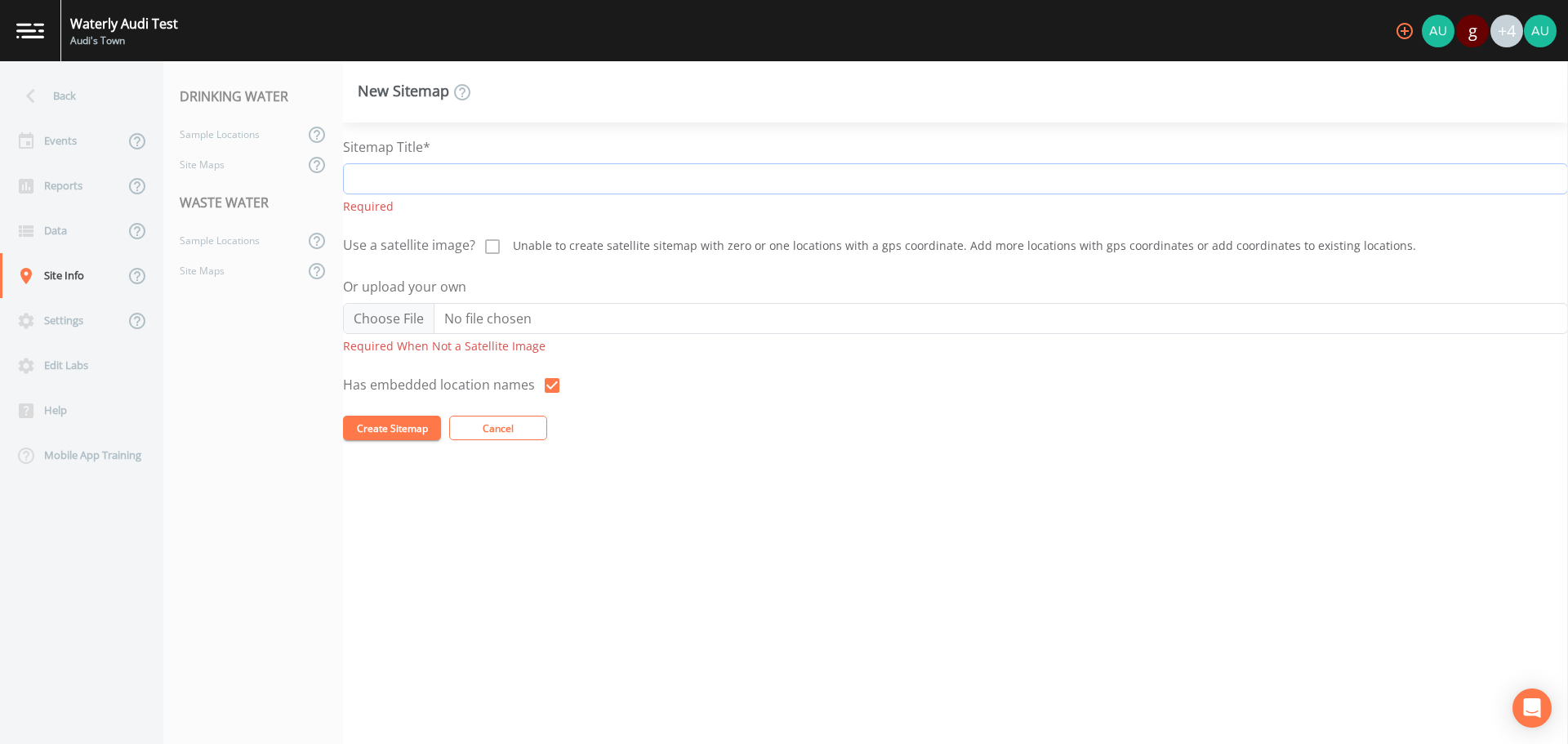
click at [456, 178] on input "Sitemap Title*" at bounding box center [955, 179] width 1225 height 31
click at [282, 384] on nav "DRINKING WATER Sample Locations Site Maps WASTE WATER Sample Locations Site Maps" at bounding box center [253, 403] width 180 height 683
click at [43, 138] on div "Events" at bounding box center [62, 141] width 124 height 45
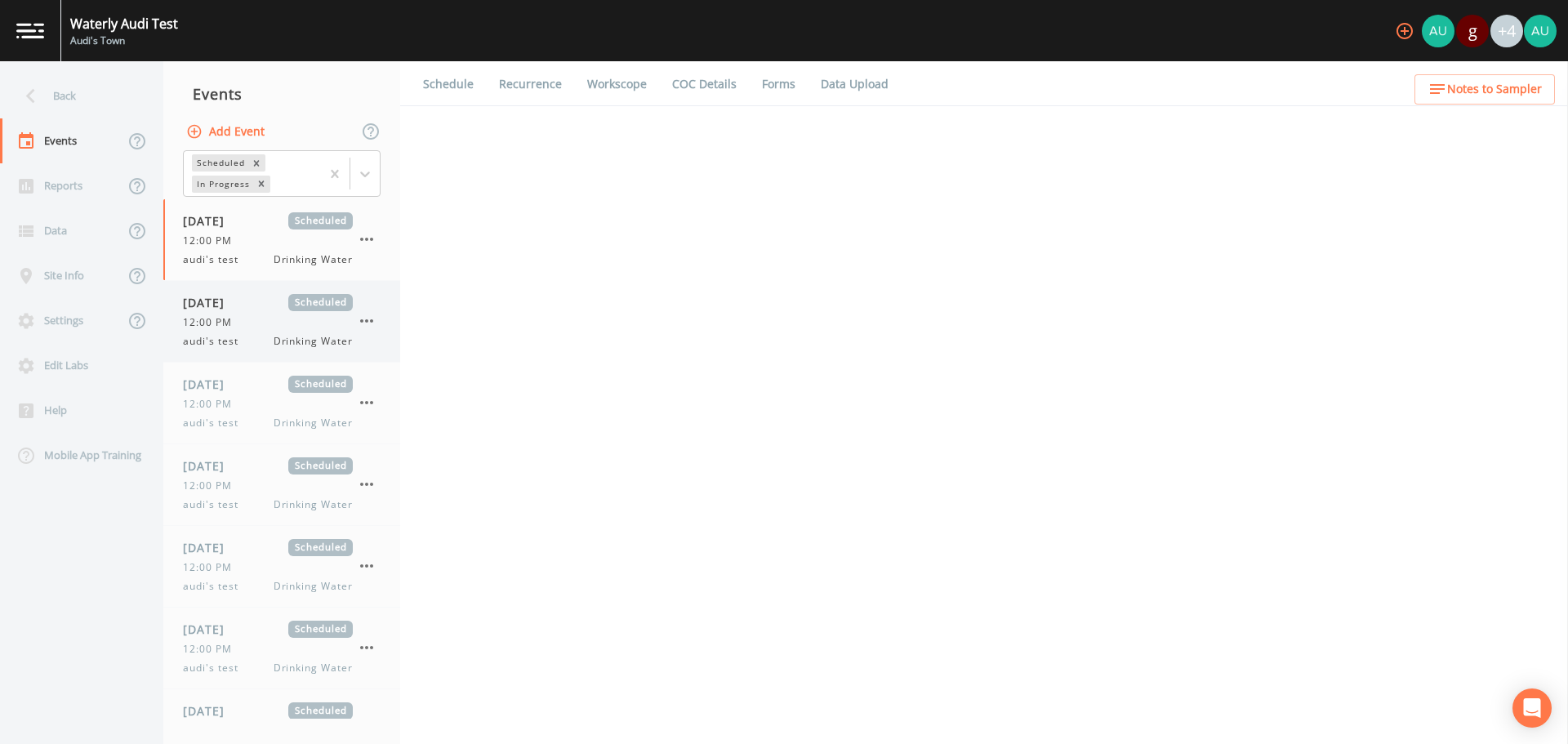
select select "f698df6d-f261-434a-94c6-20551a70a602"
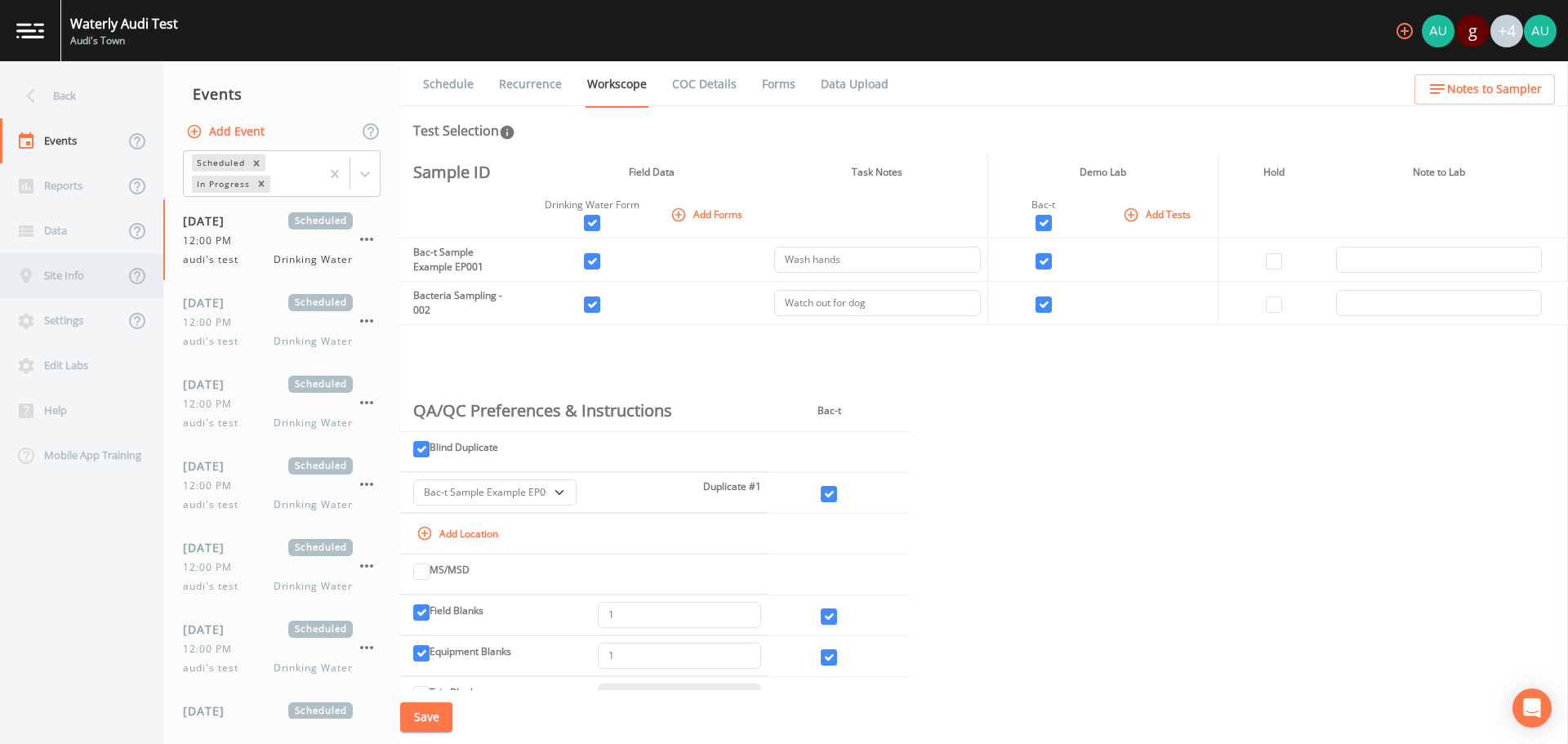
click at [54, 277] on div "Site Info" at bounding box center [62, 275] width 124 height 45
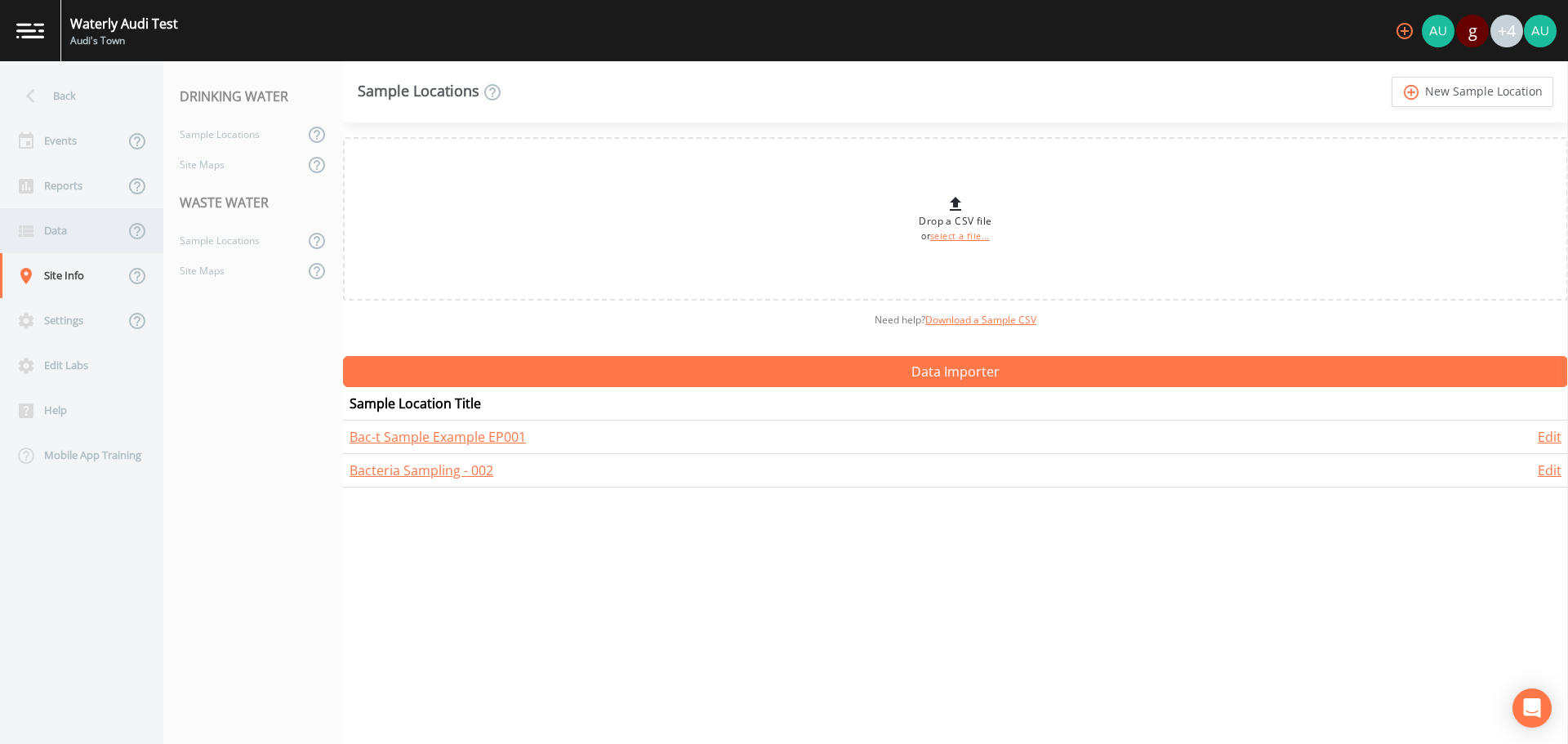
click at [68, 228] on div "Data" at bounding box center [62, 230] width 124 height 45
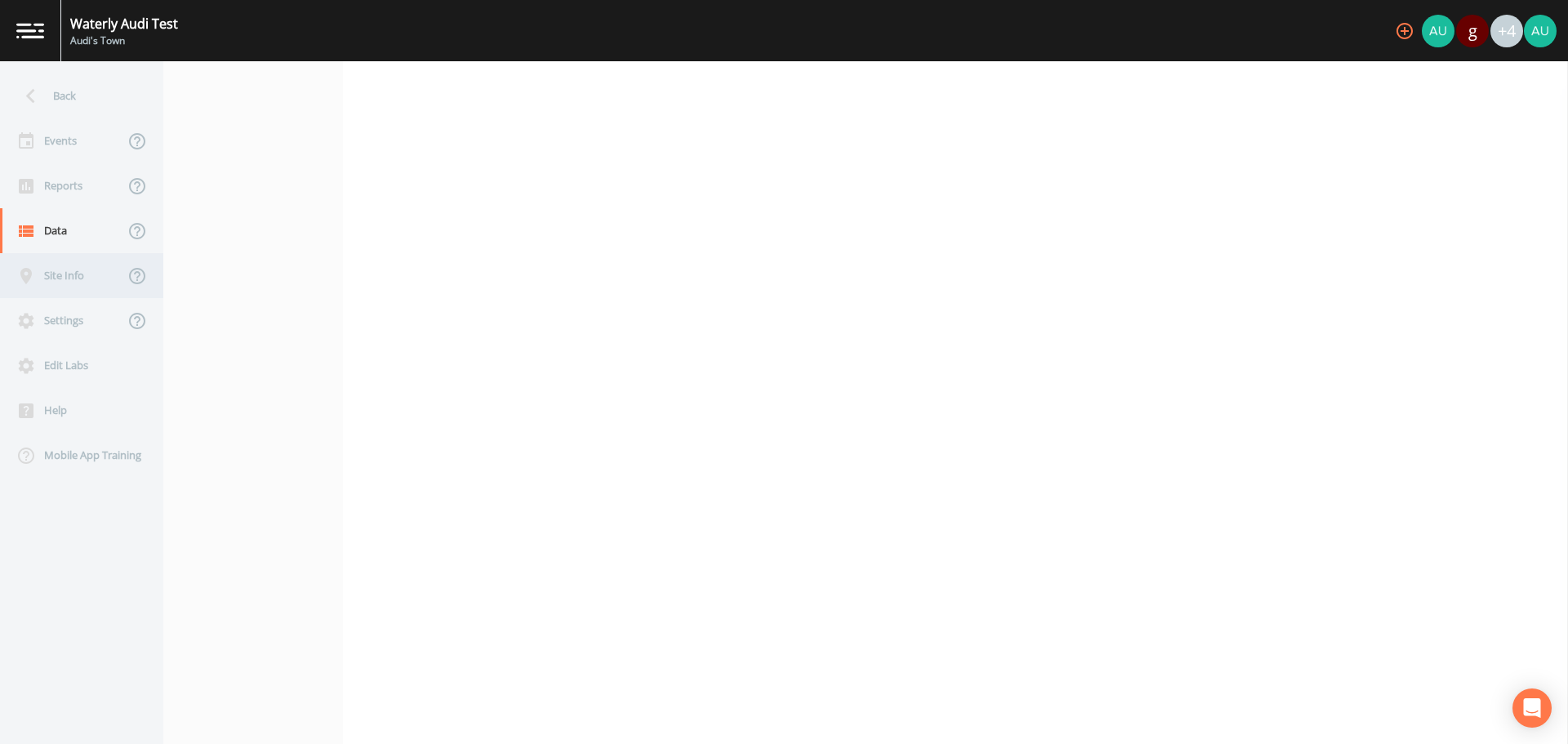
click at [45, 270] on div "Site Info" at bounding box center [62, 275] width 124 height 45
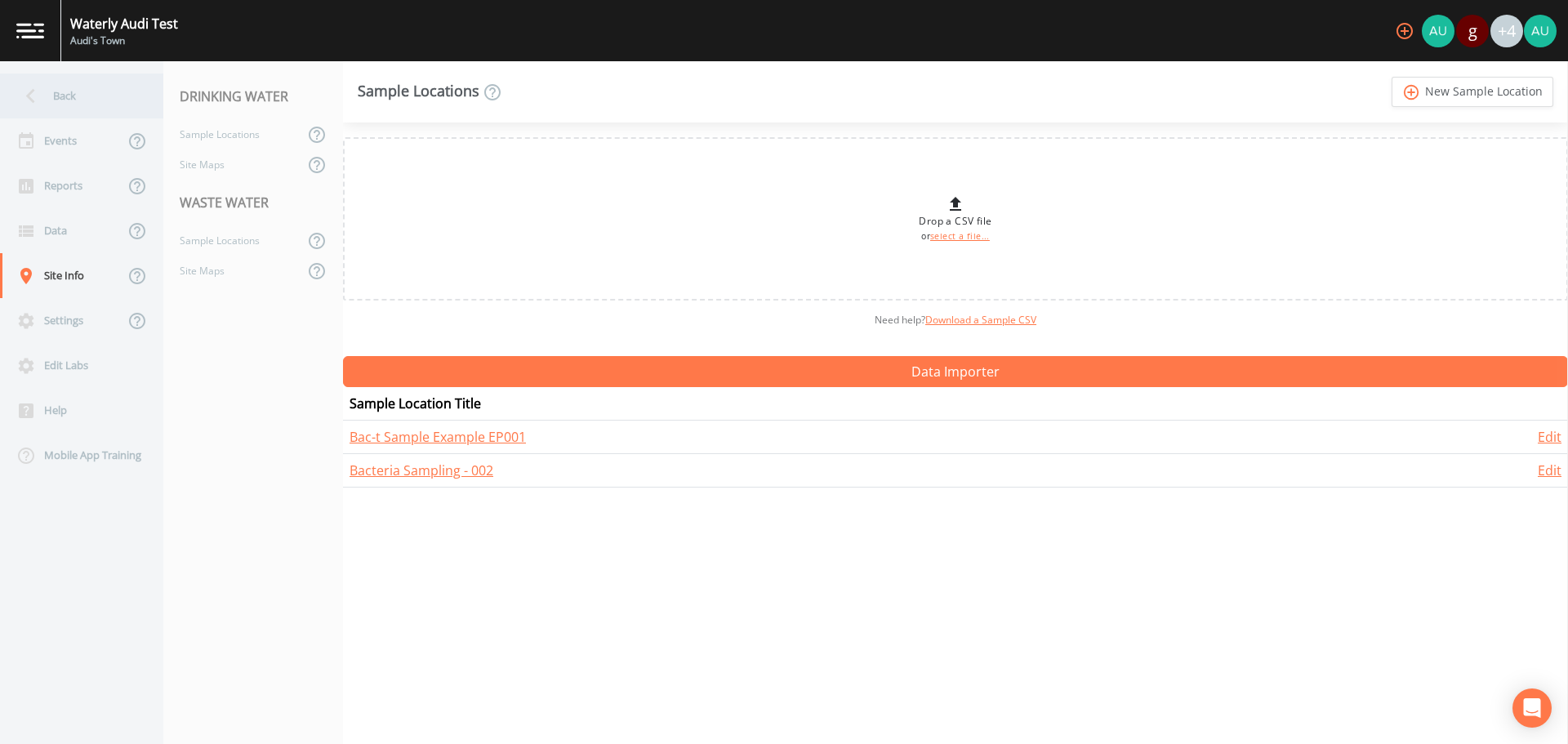
click at [30, 101] on icon at bounding box center [30, 95] width 28 height 28
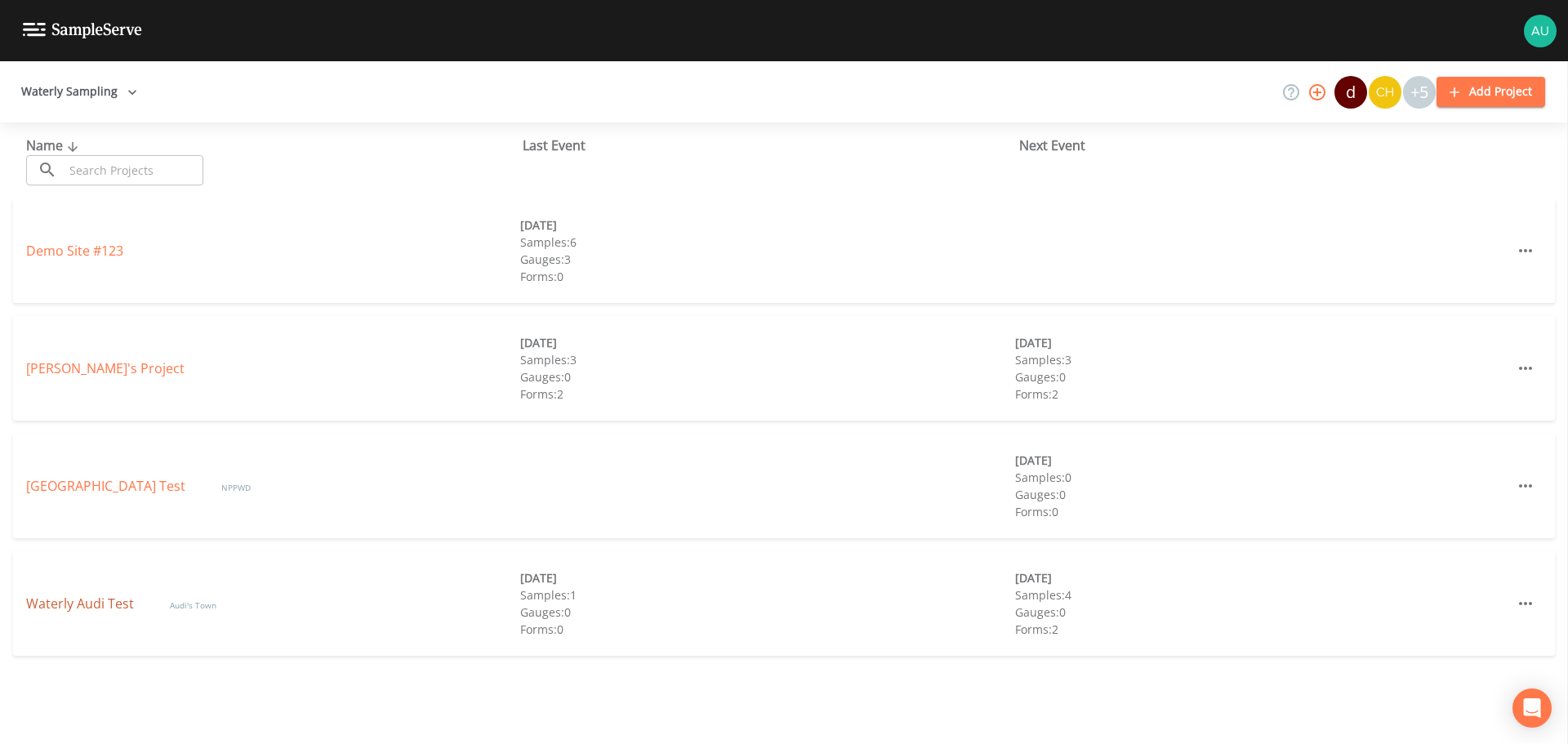
click at [103, 605] on link "Waterly Audi Test" at bounding box center [82, 603] width 111 height 18
select select "f698df6d-f261-434a-94c6-20551a70a602"
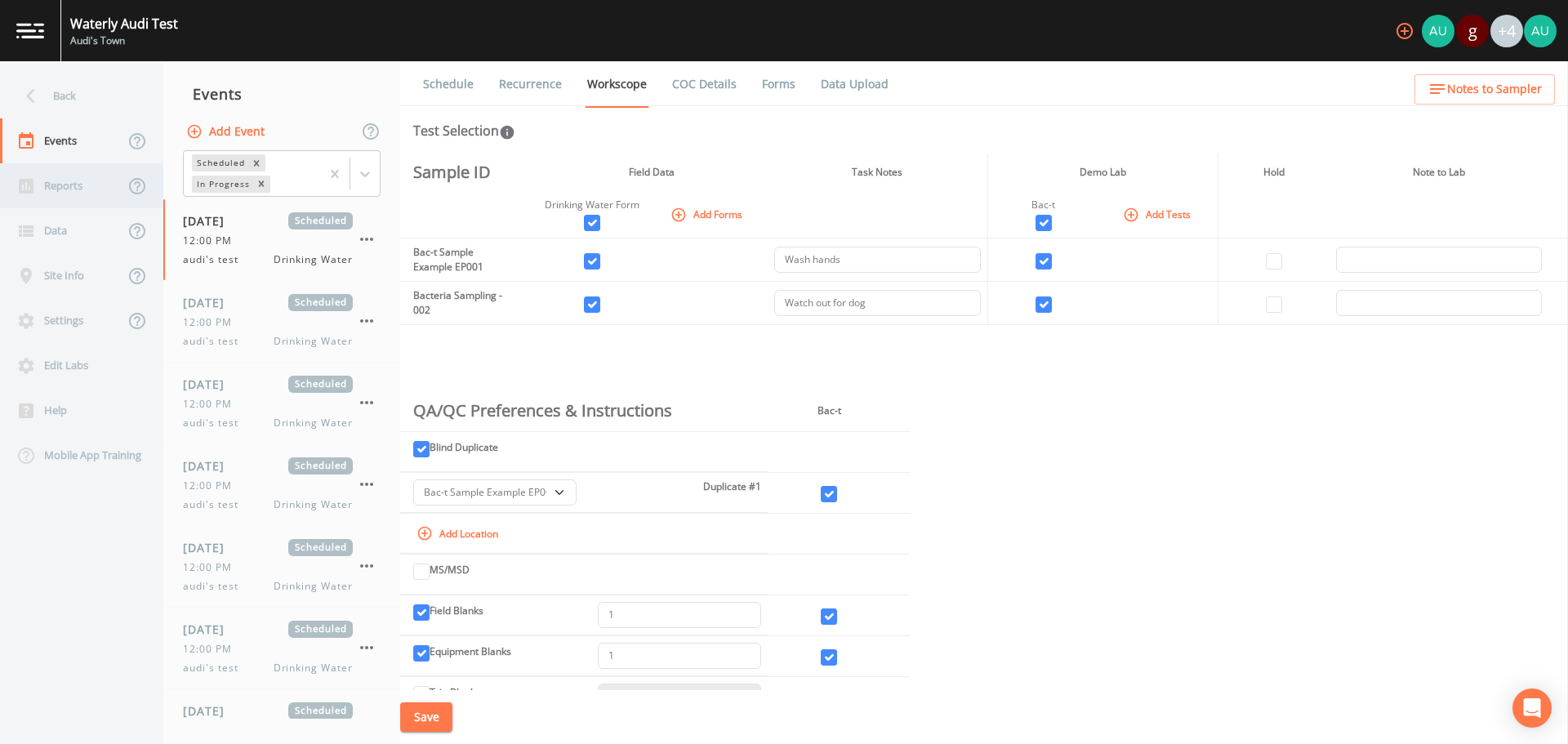
click at [63, 188] on div "Reports" at bounding box center [62, 185] width 124 height 45
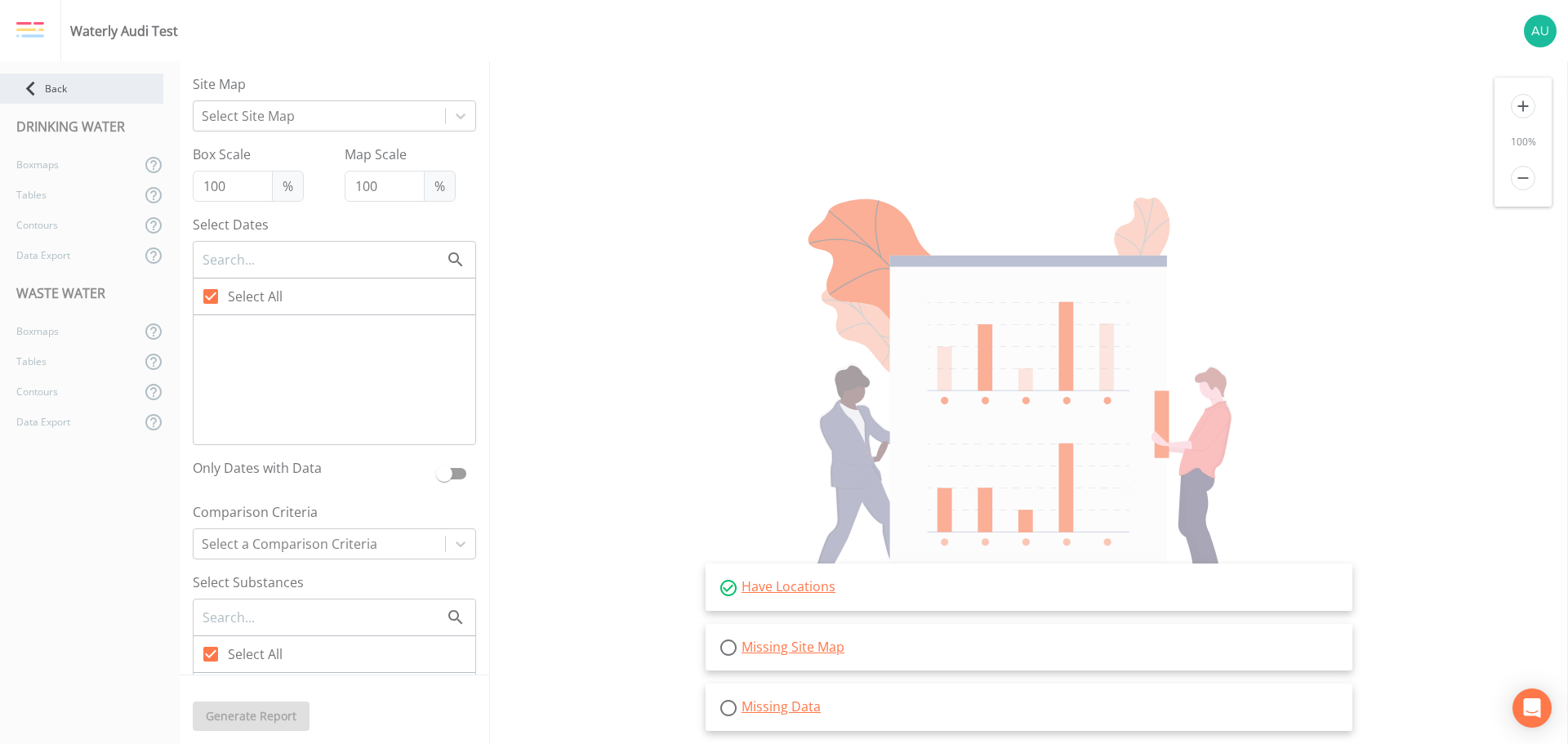
click at [33, 97] on icon at bounding box center [30, 88] width 28 height 28
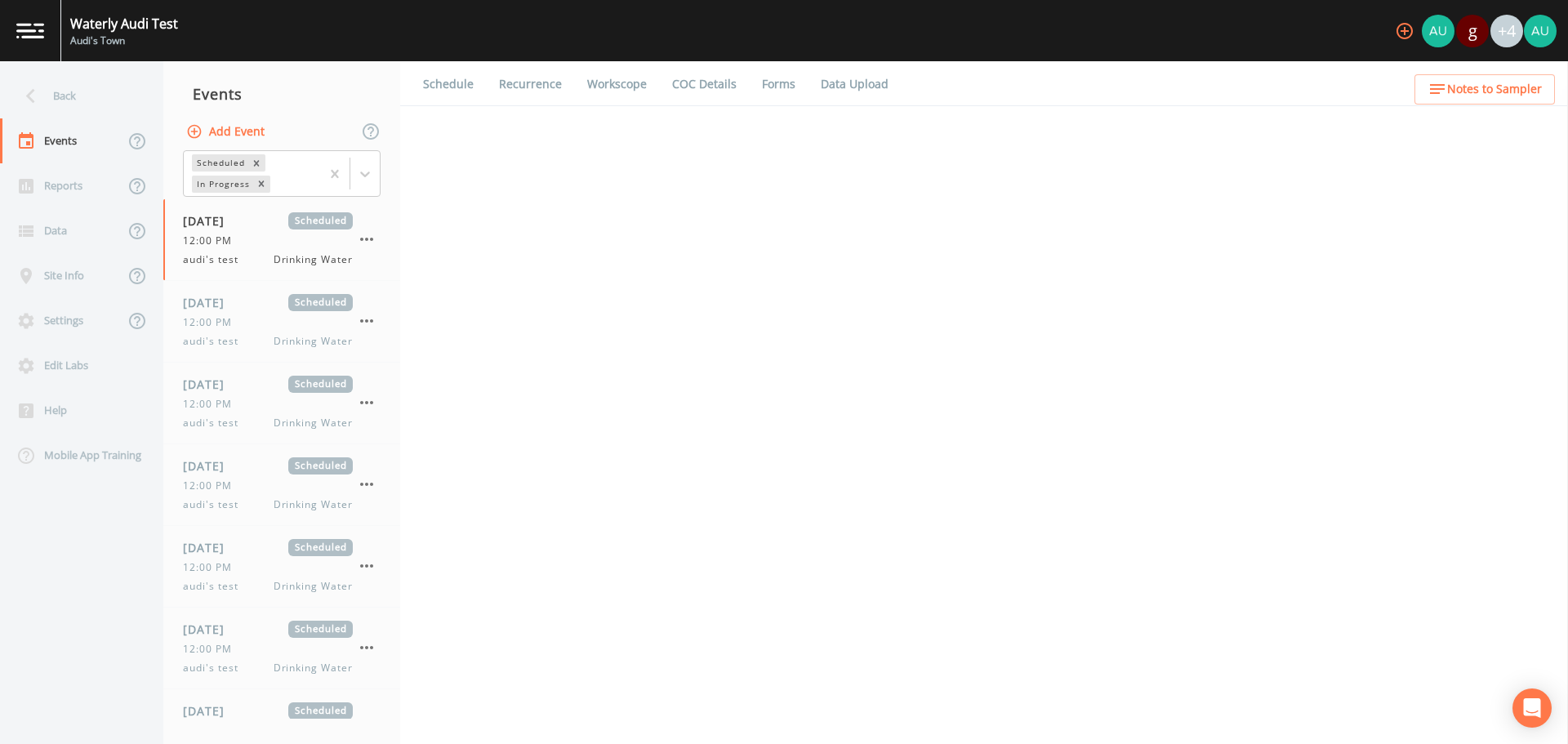
select select "f698df6d-f261-434a-94c6-20551a70a602"
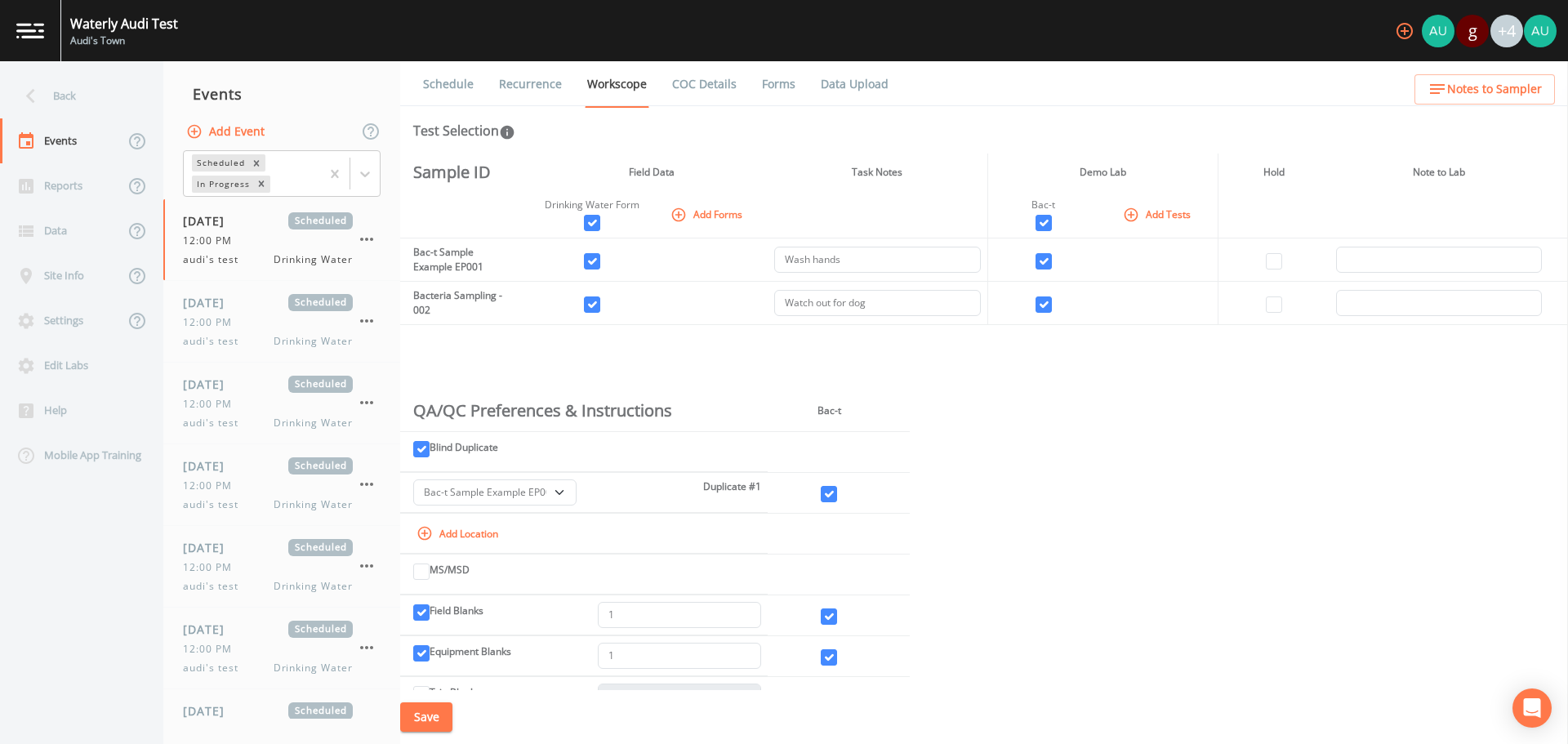
click at [194, 131] on icon "button" at bounding box center [195, 131] width 14 height 14
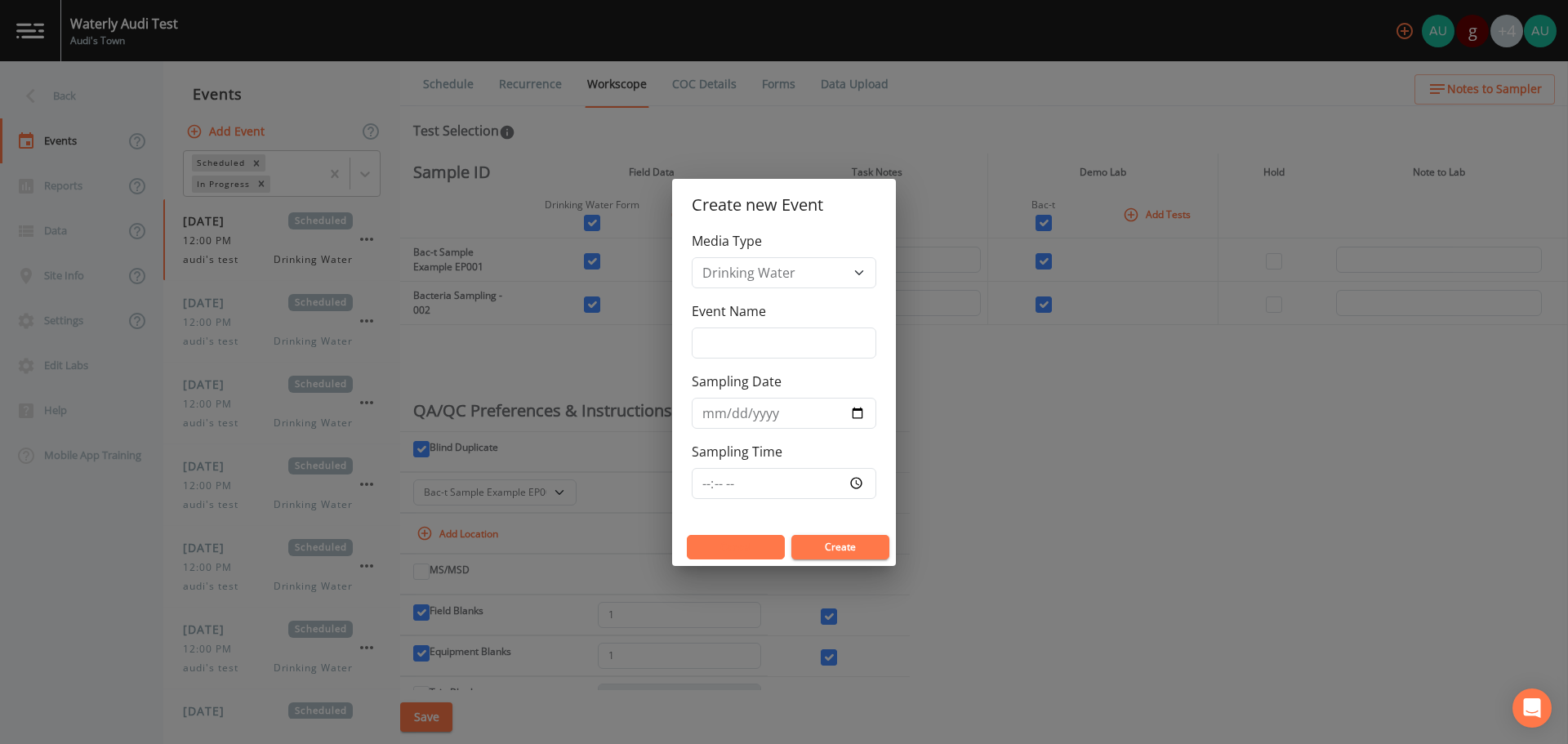
click at [703, 541] on button "Cancel" at bounding box center [735, 547] width 98 height 25
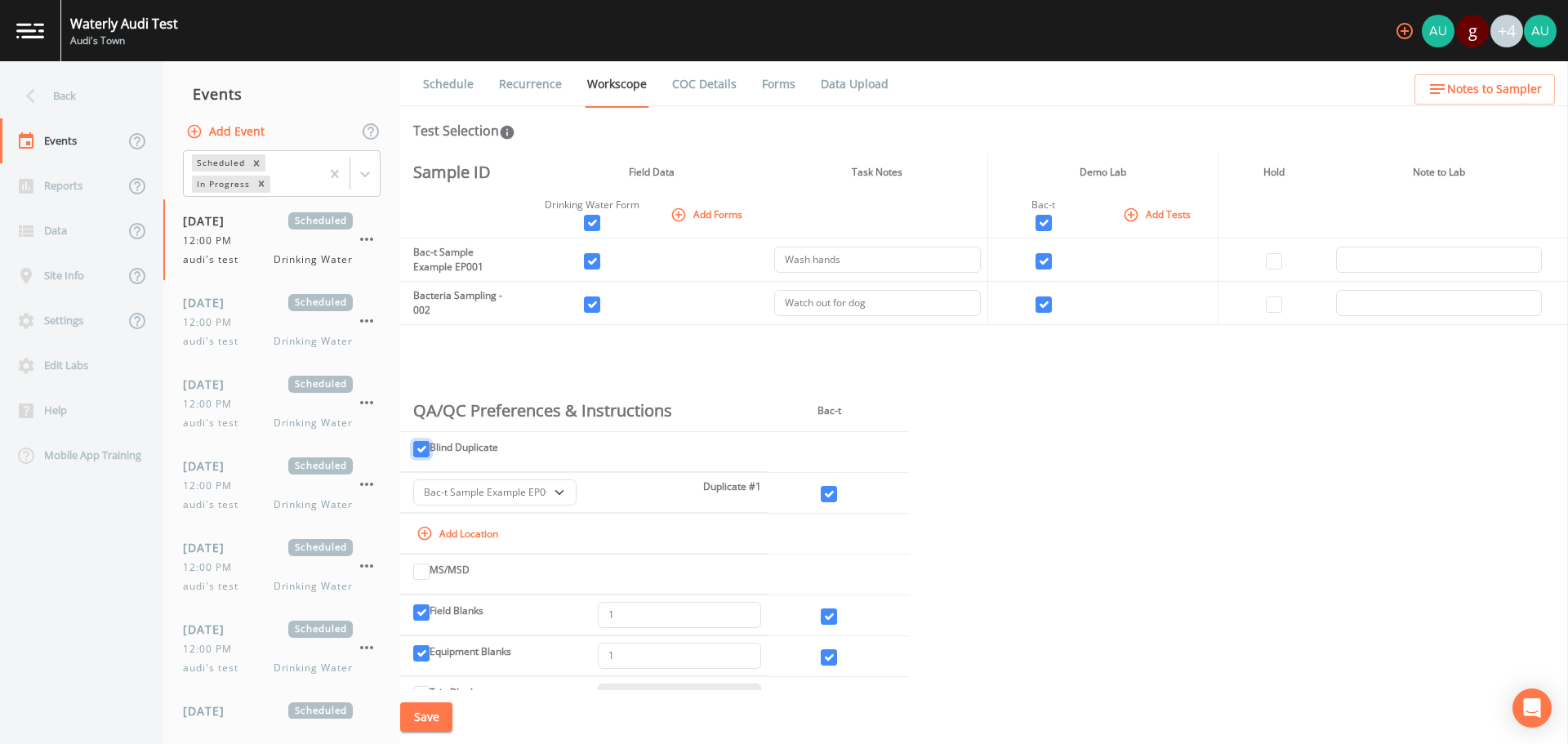
click at [422, 452] on input "Blind Duplicate" at bounding box center [421, 449] width 16 height 16
checkbox input "false"
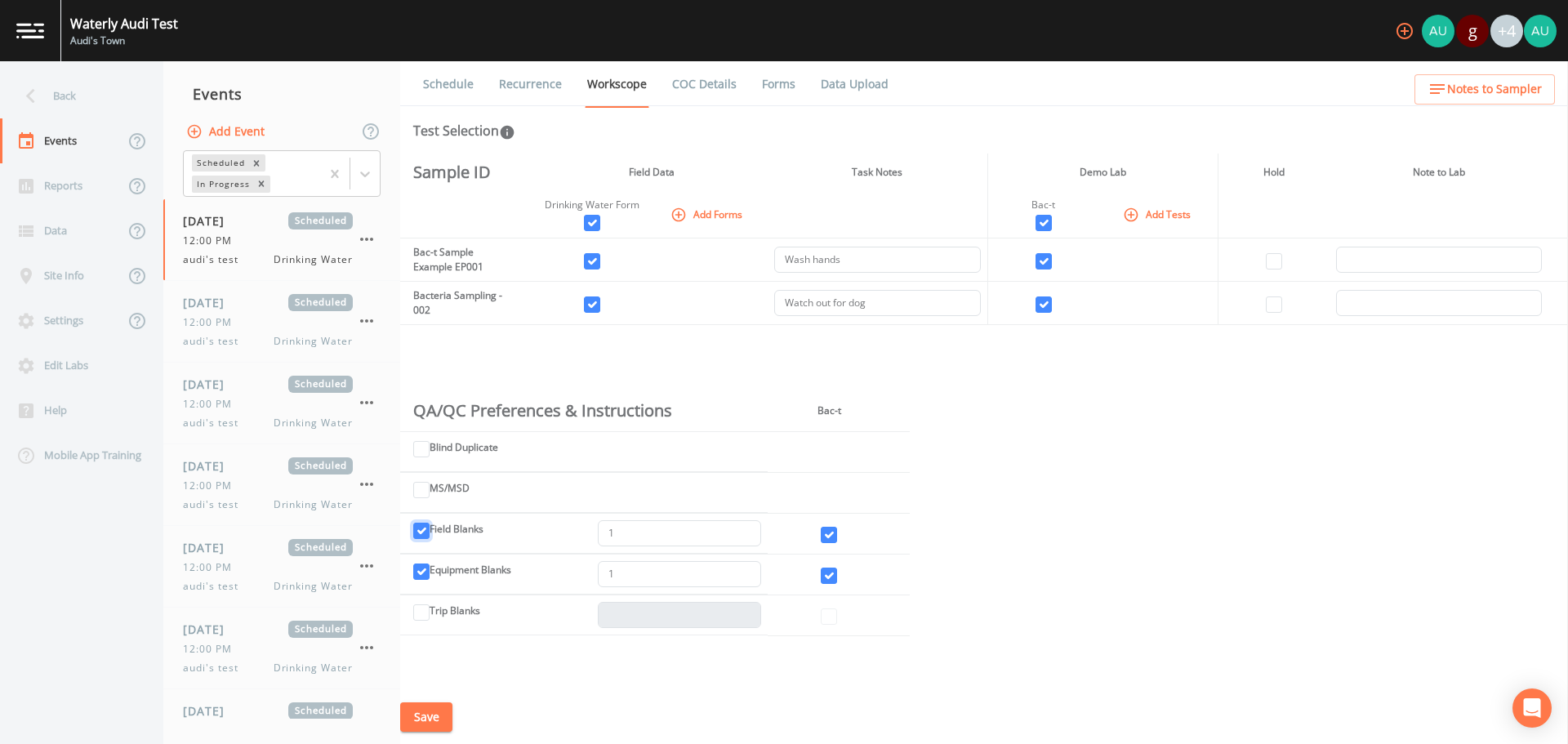
click at [429, 536] on input "Field Blanks" at bounding box center [421, 530] width 16 height 16
checkbox input "false"
click at [428, 575] on input "Equipment Blanks" at bounding box center [421, 571] width 16 height 16
checkbox input "false"
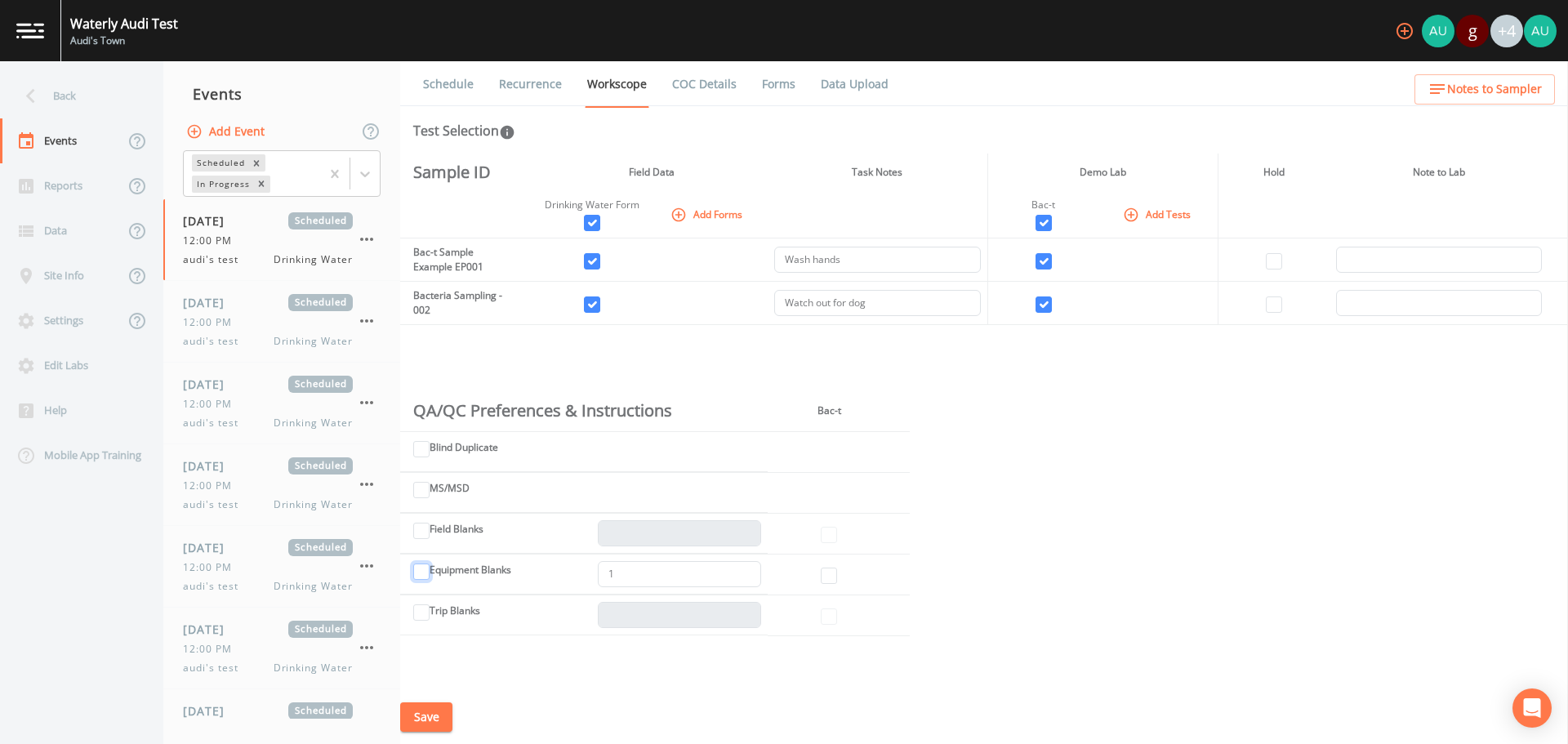
checkbox input "false"
click at [422, 726] on button "Save" at bounding box center [426, 717] width 52 height 30
click at [38, 106] on icon at bounding box center [30, 95] width 28 height 28
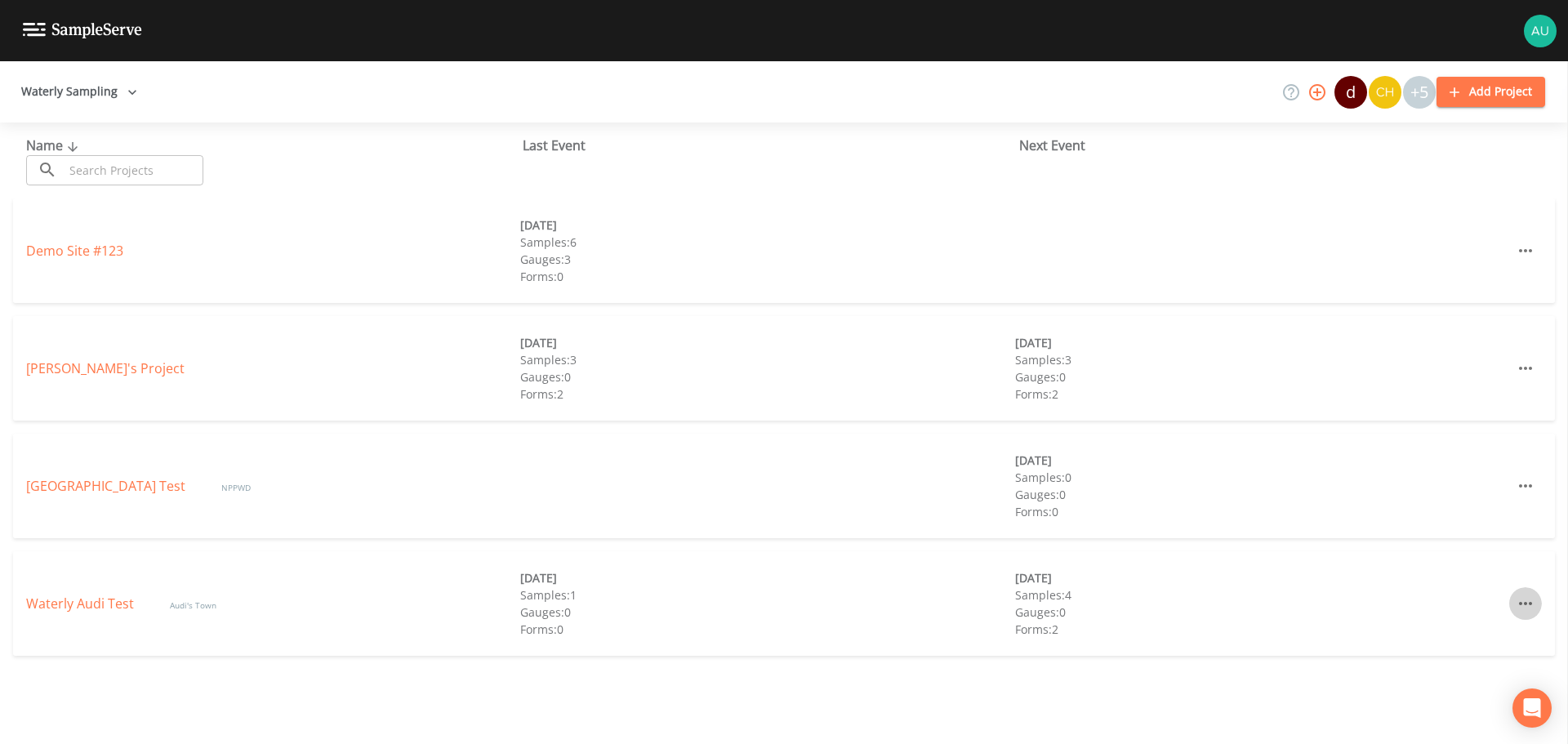
click at [1520, 598] on icon "button" at bounding box center [1525, 603] width 19 height 19
click at [1500, 642] on span "Edit" at bounding box center [1503, 640] width 40 height 19
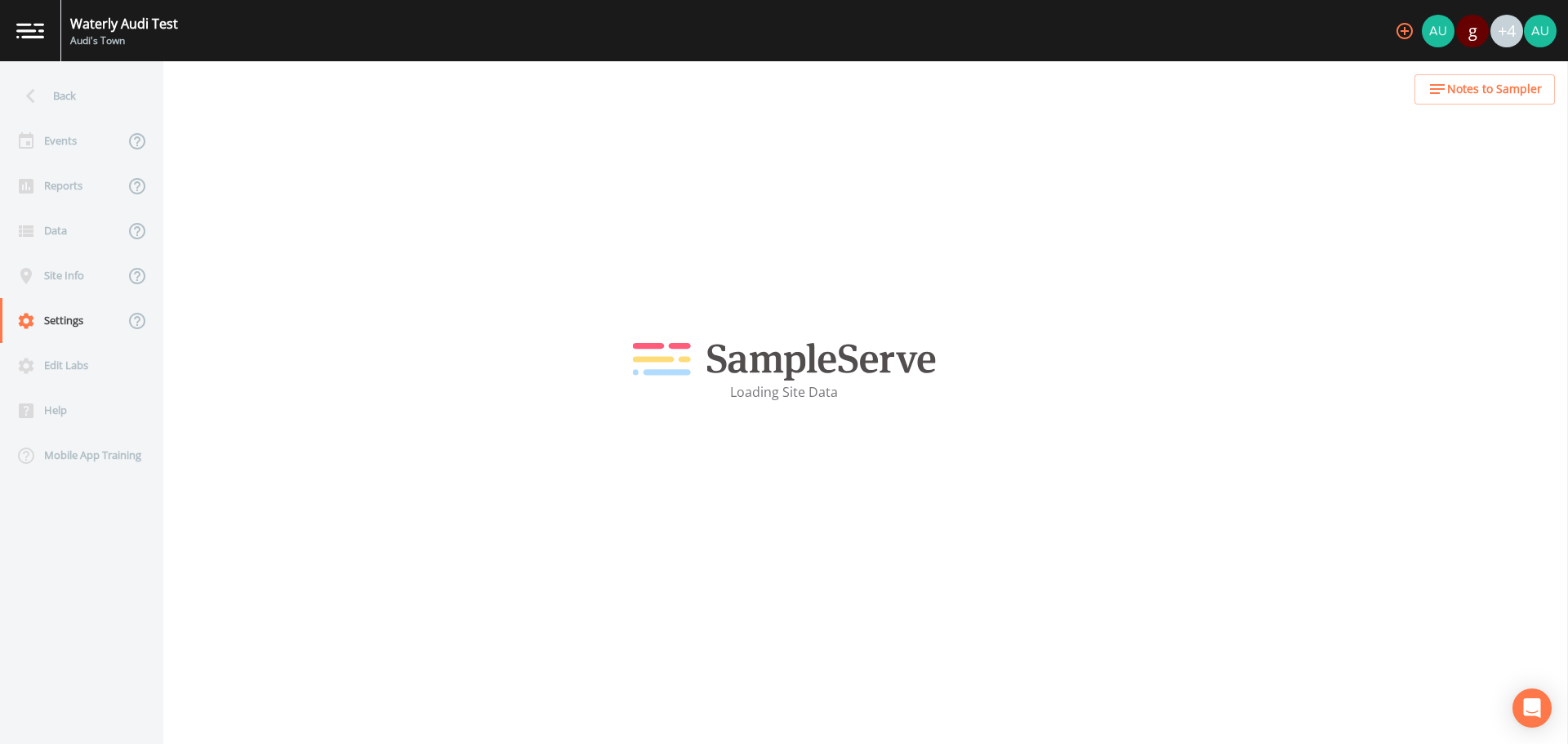
select select "b265dd82-c1a5-4afa-889f-debbcfd1d18c"
select select "[GEOGRAPHIC_DATA]"
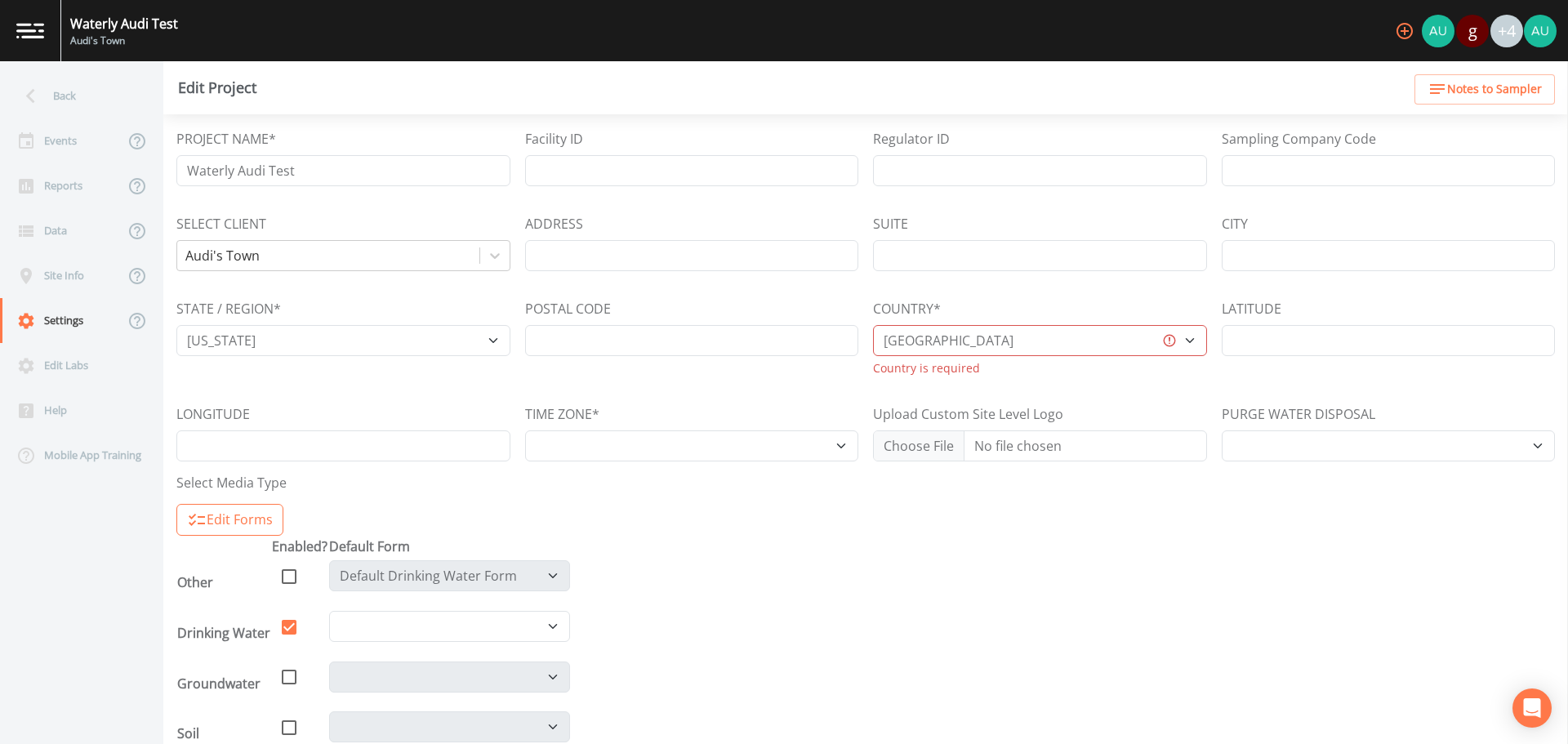
select select "[GEOGRAPHIC_DATA]/[US_STATE]/[GEOGRAPHIC_DATA]"
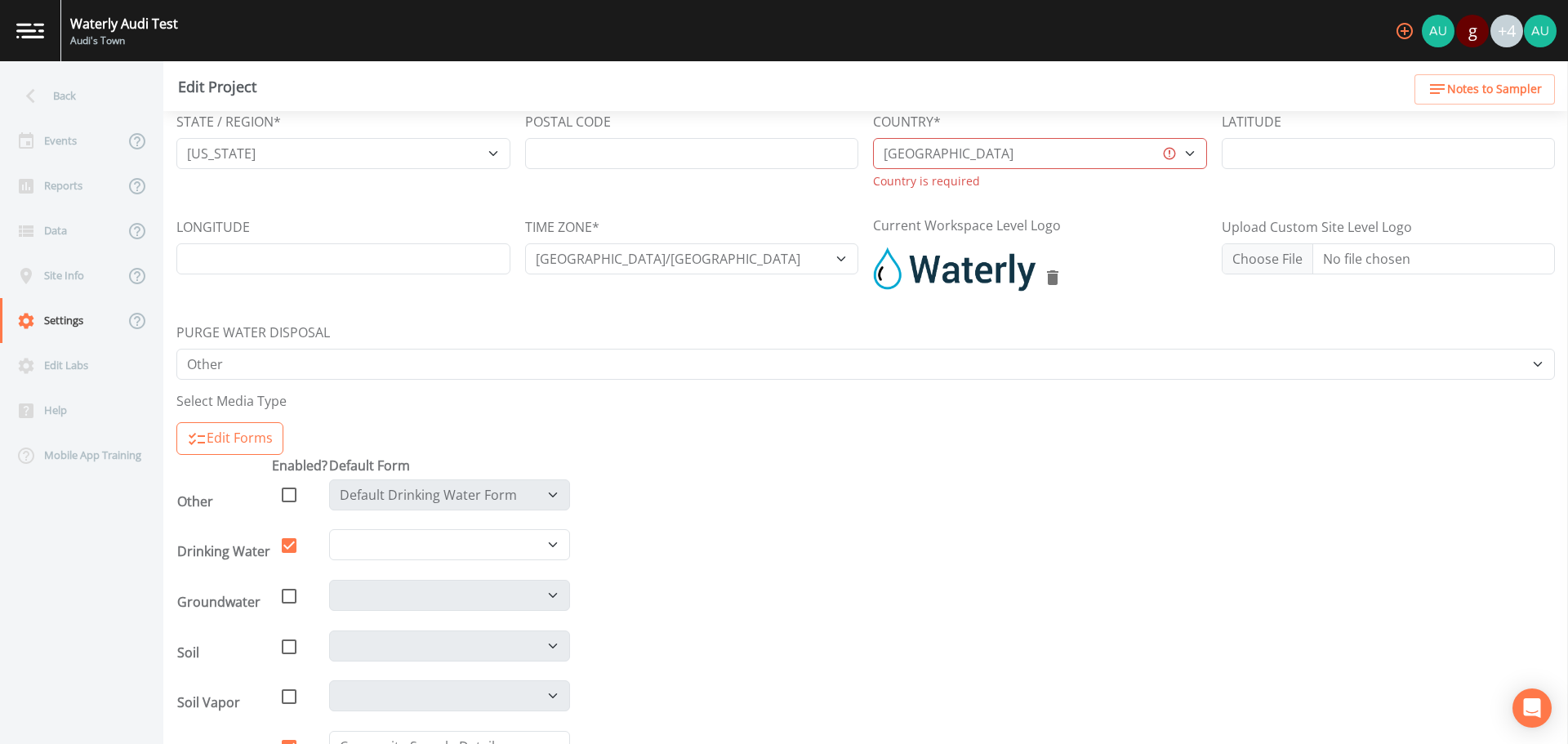
scroll to position [245, 0]
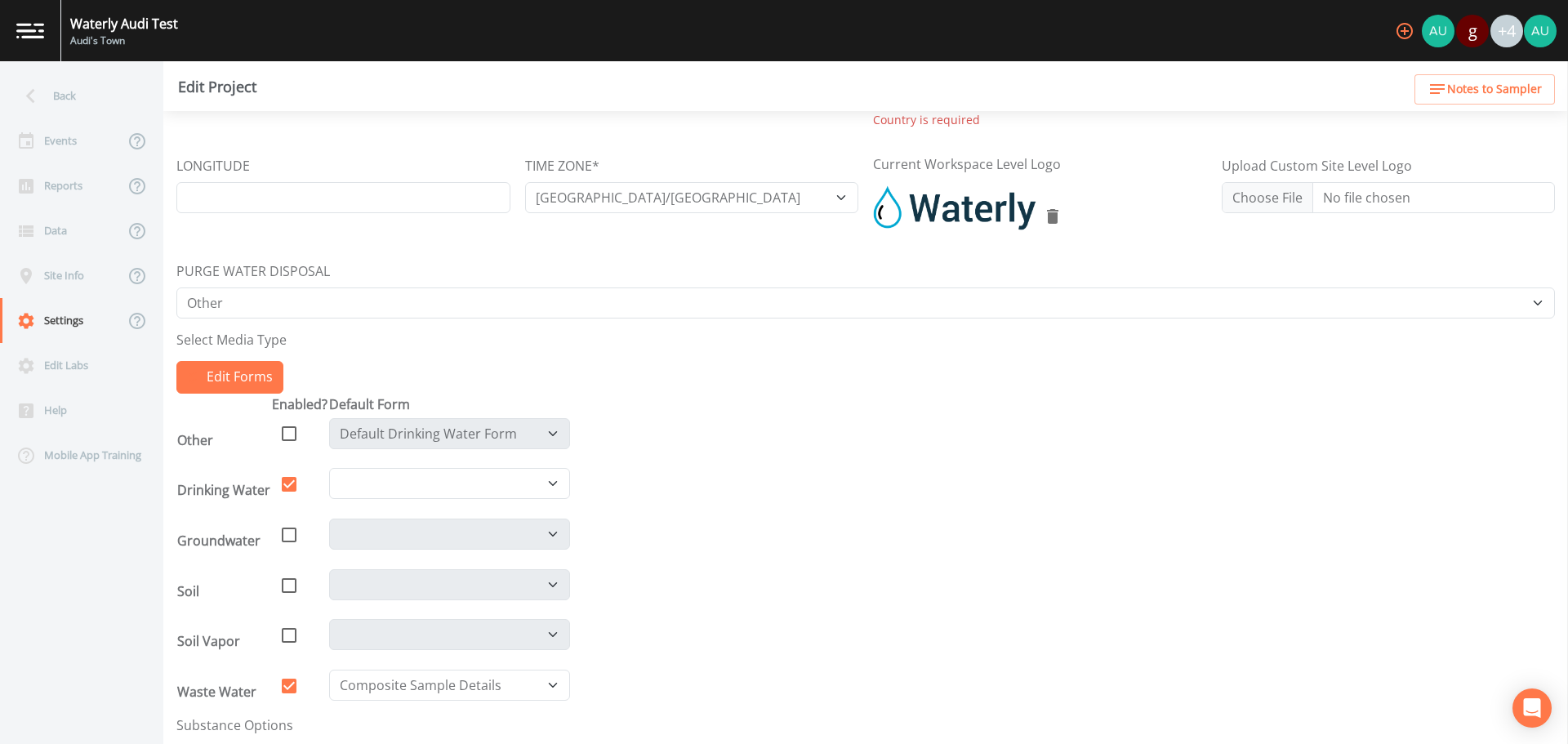
click at [259, 383] on button "Edit Forms" at bounding box center [229, 377] width 107 height 33
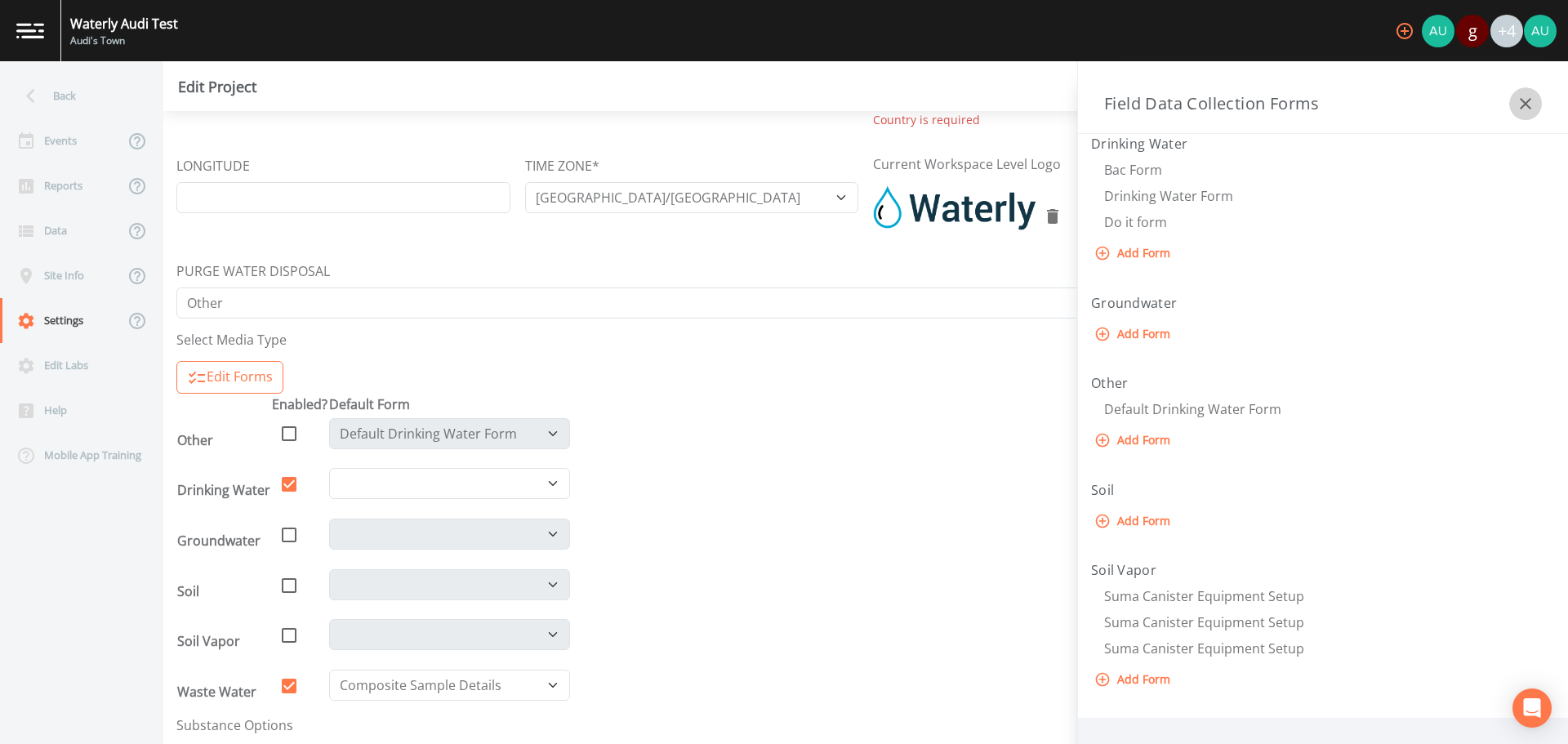
click at [1520, 100] on icon "button" at bounding box center [1525, 103] width 19 height 19
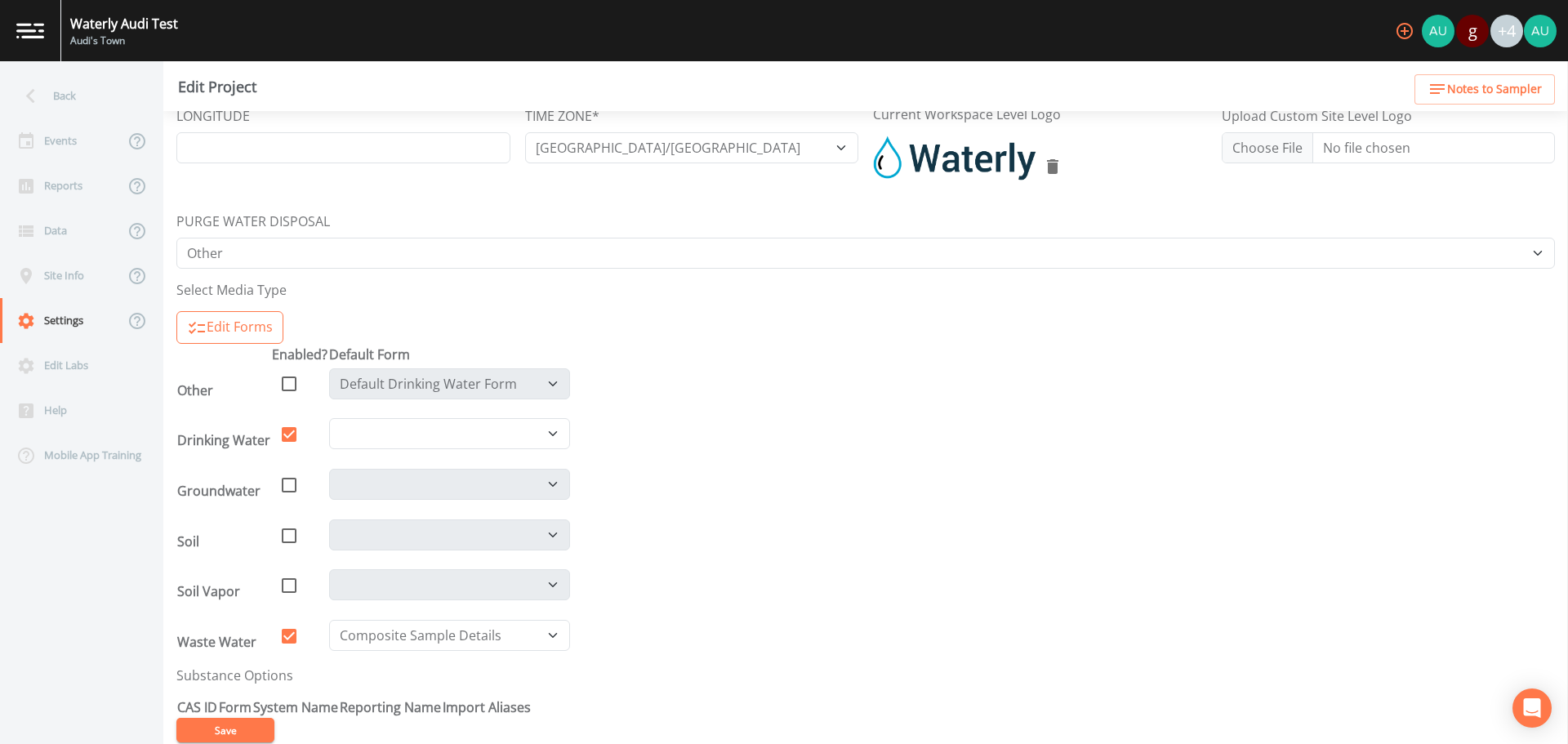
scroll to position [320, 0]
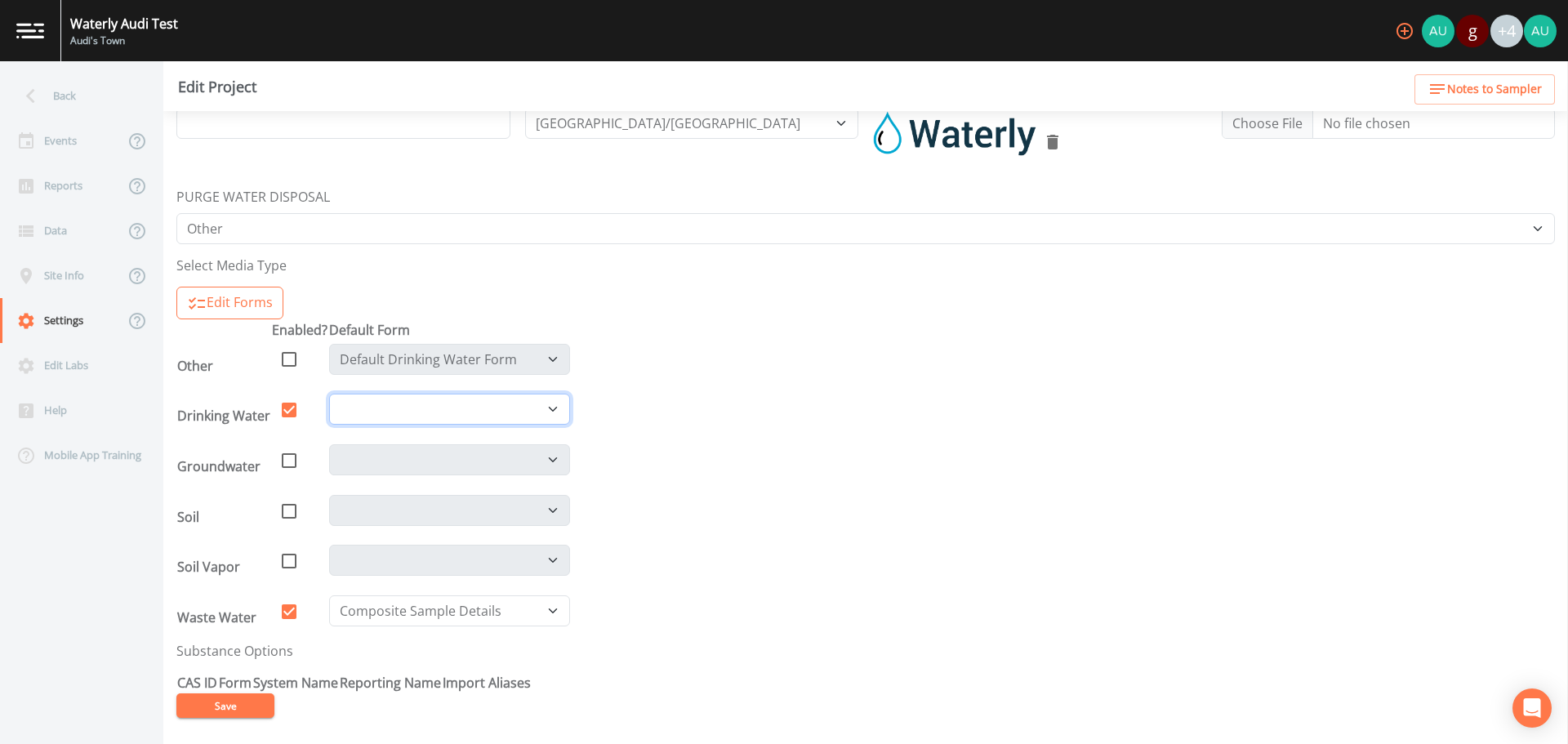
click at [550, 419] on select "Bac Form Do it form Drinking Water Form" at bounding box center [449, 409] width 241 height 31
click at [544, 415] on select "Bac Form Do it form Drinking Water Form" at bounding box center [449, 409] width 241 height 31
click at [72, 276] on div "Site Info" at bounding box center [62, 275] width 124 height 45
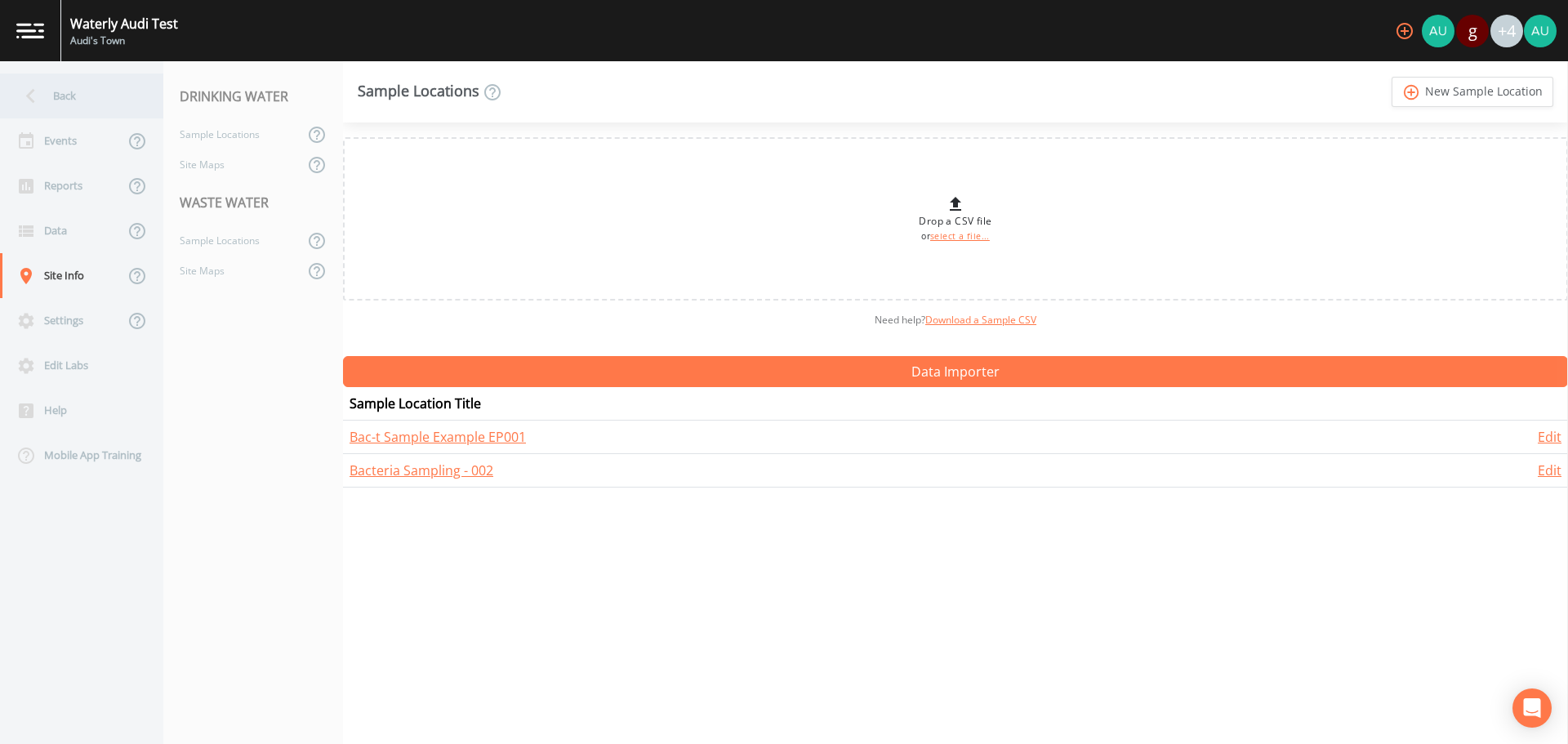
click at [34, 103] on icon at bounding box center [30, 95] width 28 height 28
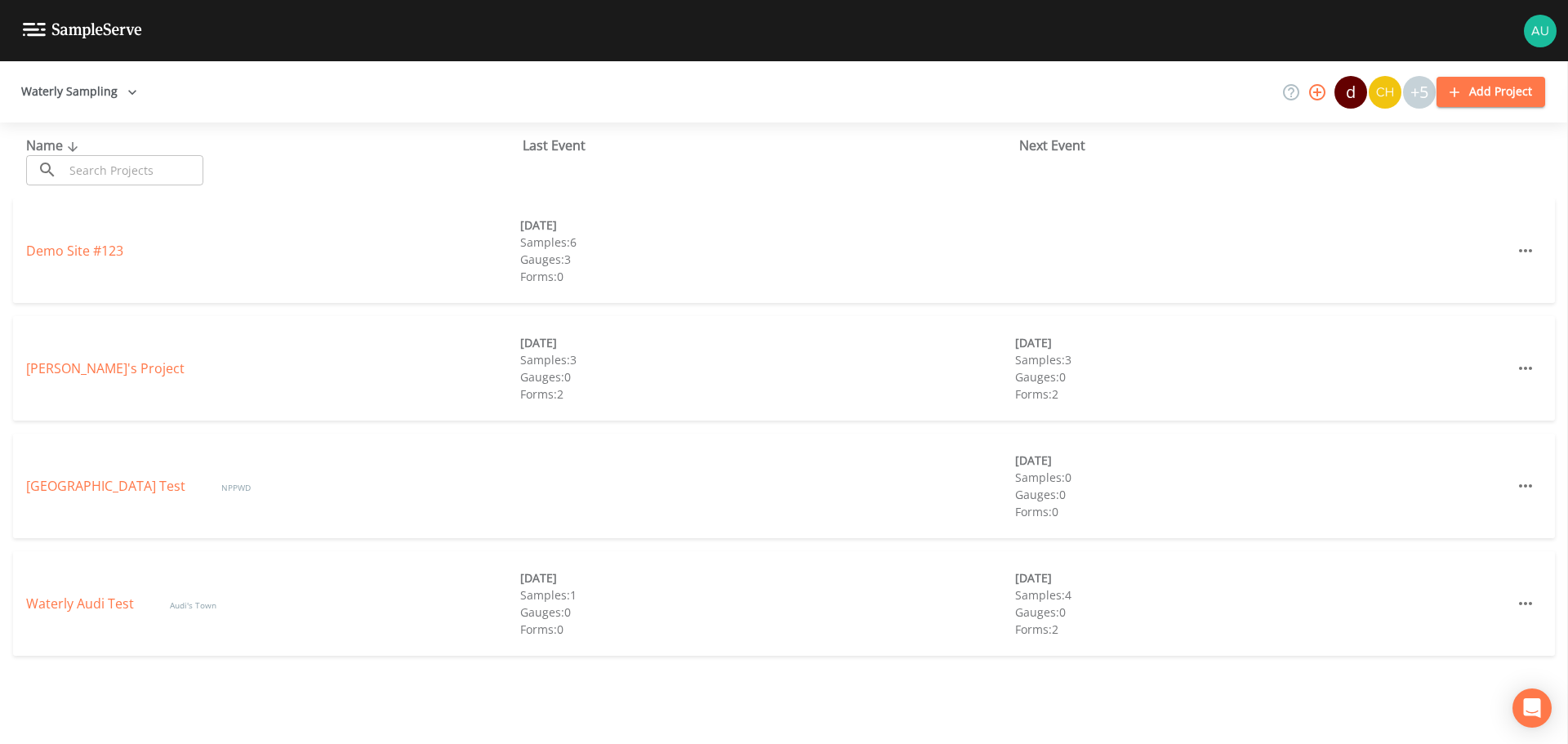
click at [1516, 601] on icon "button" at bounding box center [1525, 603] width 19 height 19
click at [100, 600] on div at bounding box center [784, 372] width 1568 height 744
click at [88, 609] on link "Waterly Audi Test" at bounding box center [82, 603] width 111 height 18
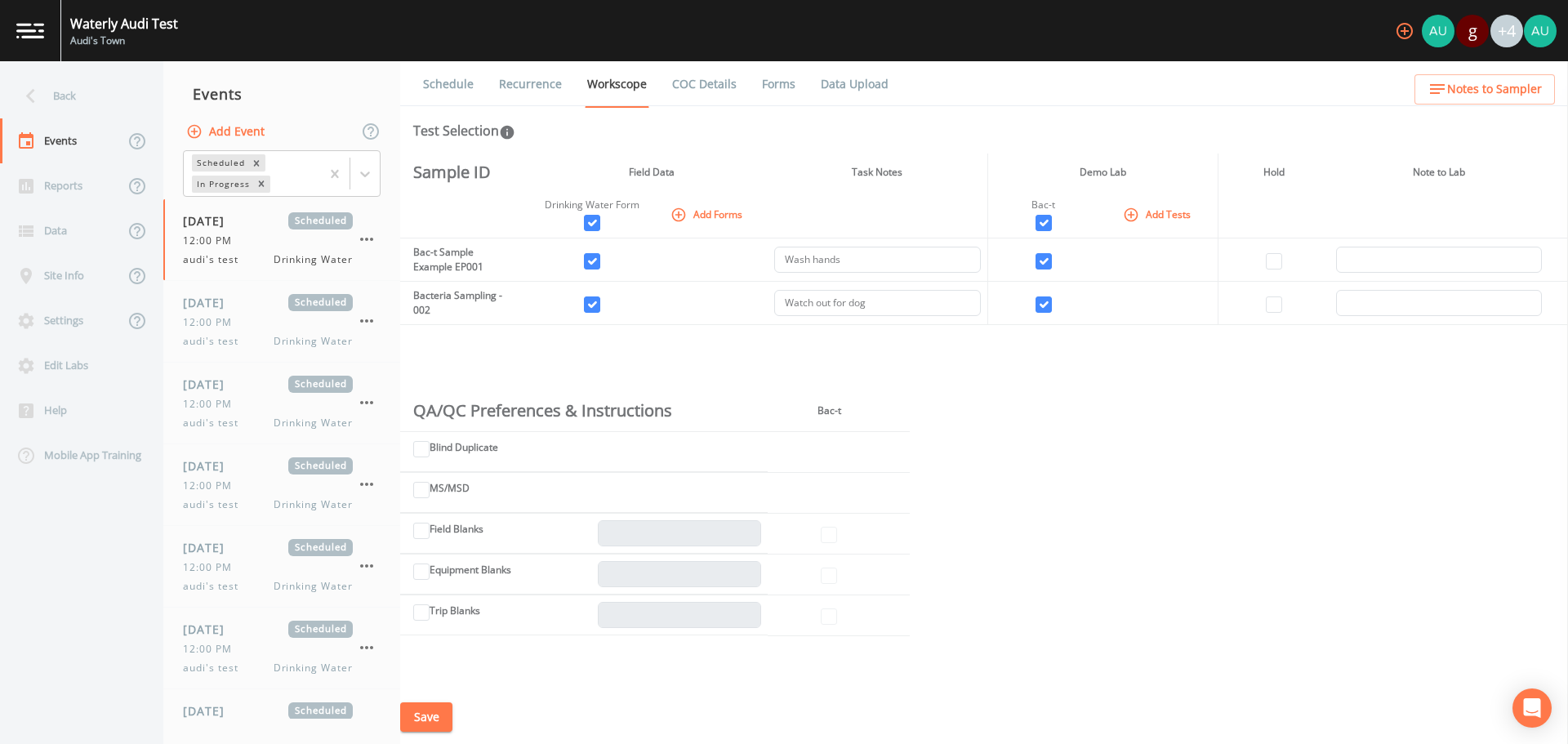
click at [1519, 28] on div "+4" at bounding box center [1507, 31] width 33 height 33
click at [1502, 35] on div "+4" at bounding box center [1507, 31] width 33 height 33
click at [1399, 30] on icon "button" at bounding box center [1404, 30] width 19 height 19
